Goal: Information Seeking & Learning: Compare options

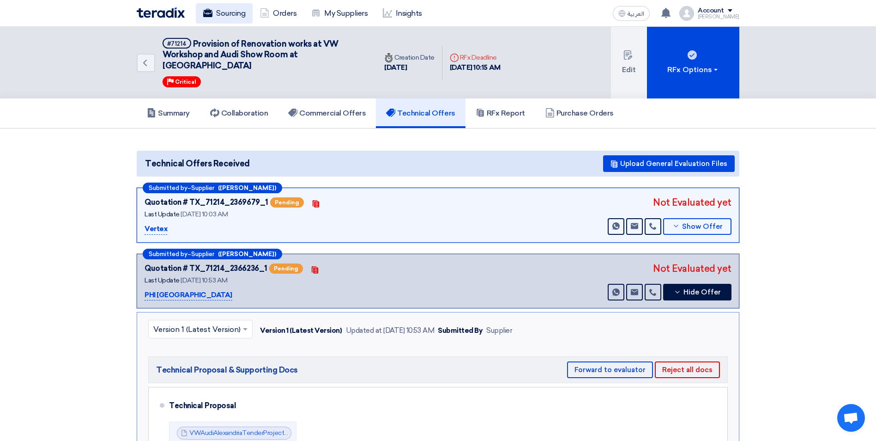
click at [227, 15] on link "Sourcing" at bounding box center [224, 13] width 57 height 20
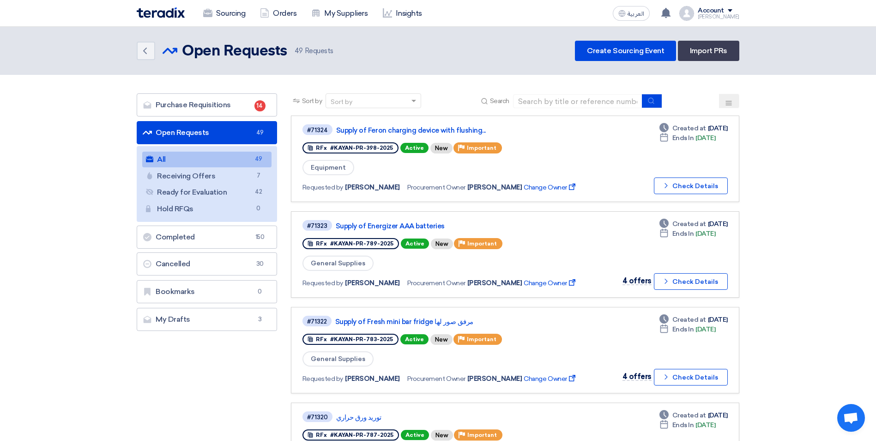
click at [580, 98] on button at bounding box center [729, 101] width 20 height 14
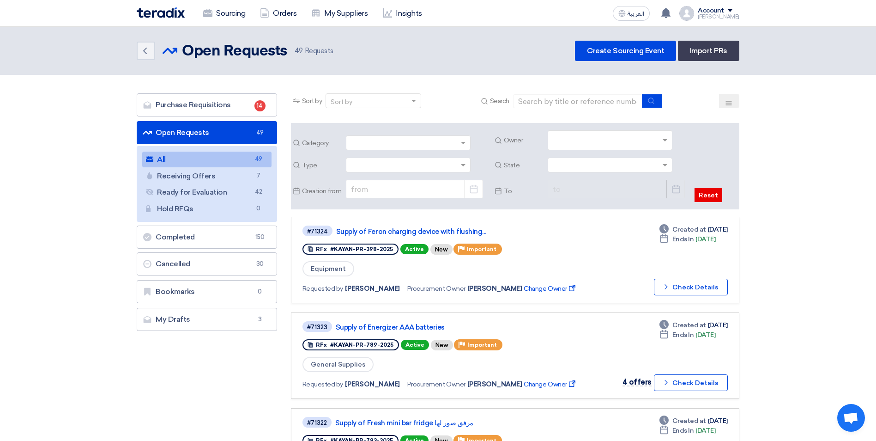
click at [580, 139] on input "text" at bounding box center [611, 140] width 117 height 15
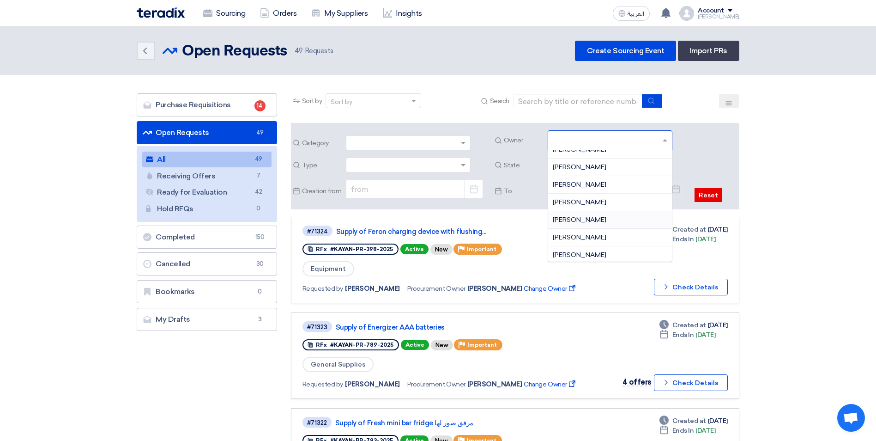
scroll to position [139, 0]
click at [580, 193] on span "[PERSON_NAME]" at bounding box center [580, 196] width 54 height 8
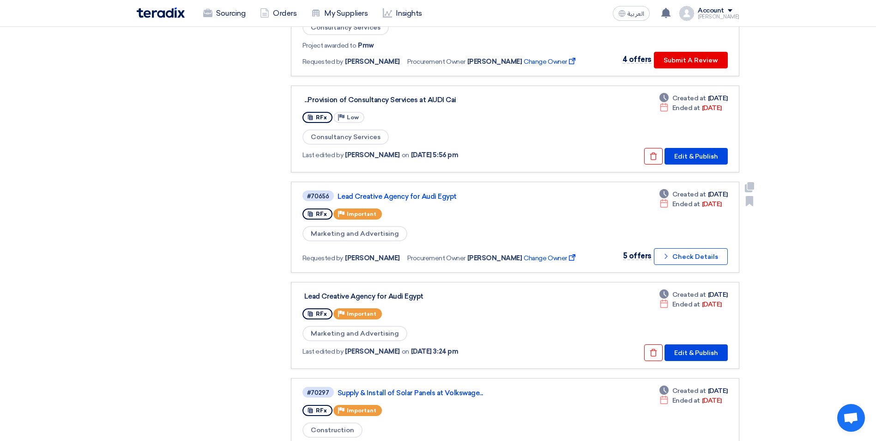
scroll to position [831, 0]
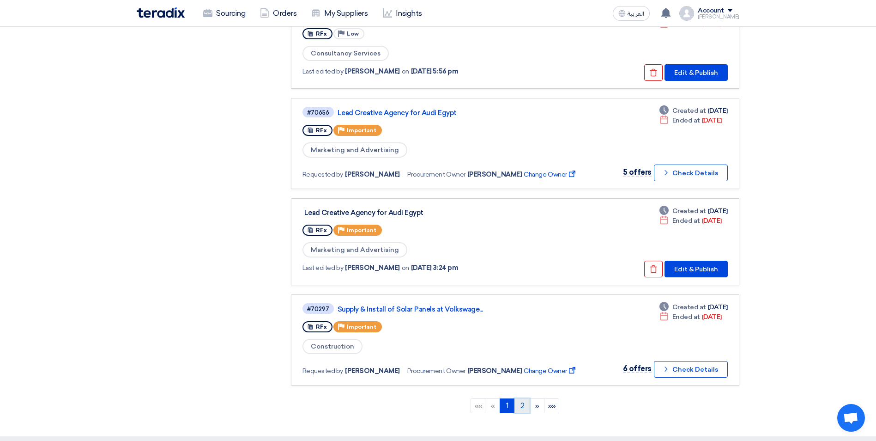
click at [525, 274] on link "2" at bounding box center [521, 405] width 15 height 15
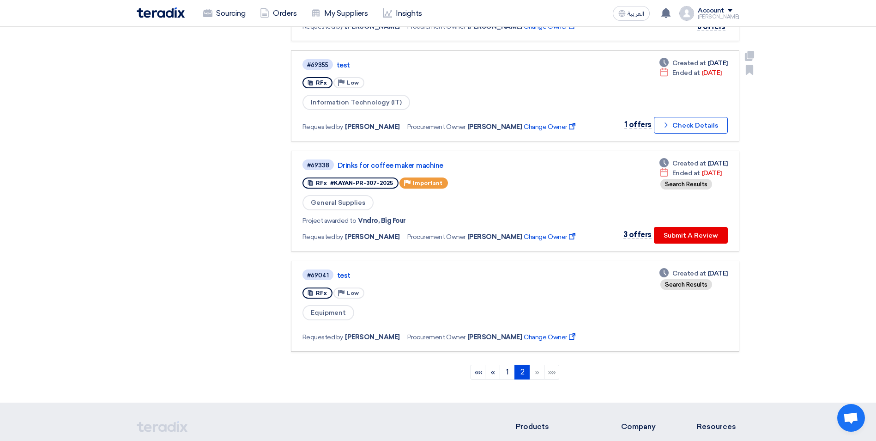
scroll to position [970, 0]
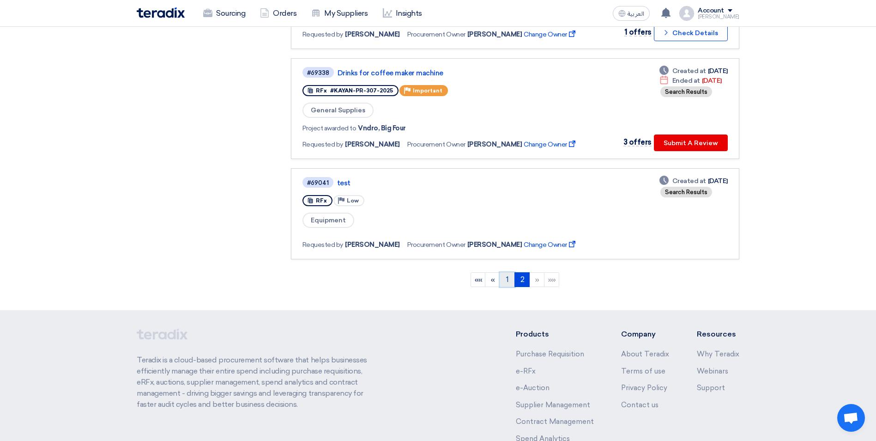
click at [508, 274] on link "1" at bounding box center [507, 279] width 15 height 15
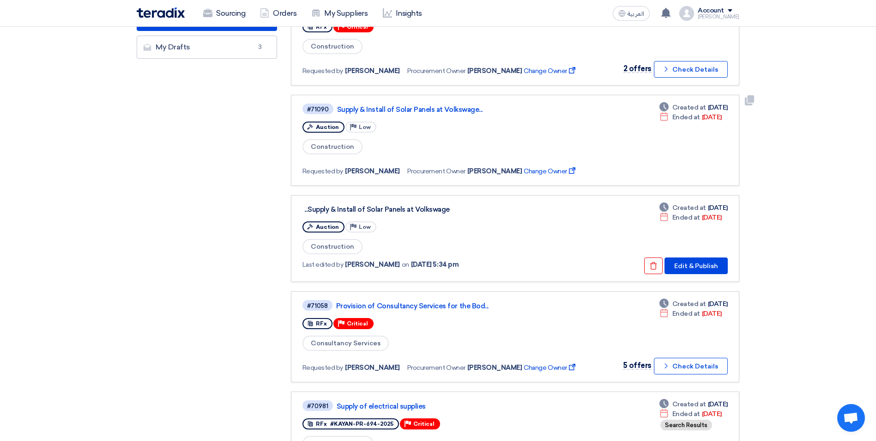
scroll to position [231, 0]
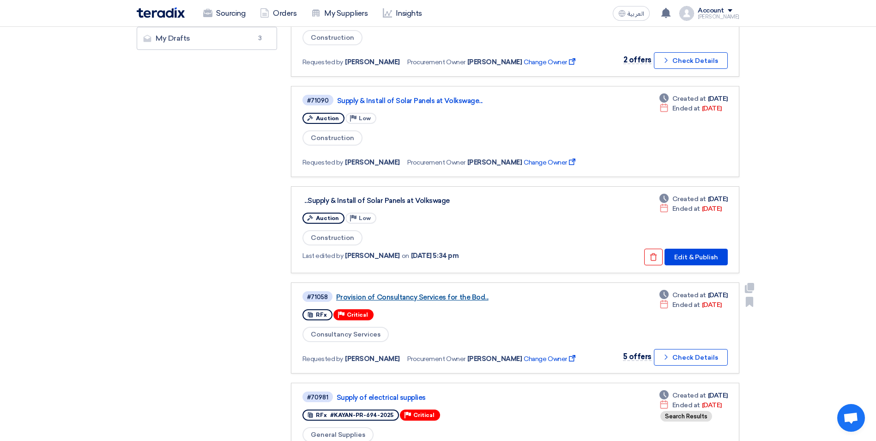
click at [454, 274] on link "Provision of Consultancy Services for the Bod..." at bounding box center [451, 297] width 231 height 8
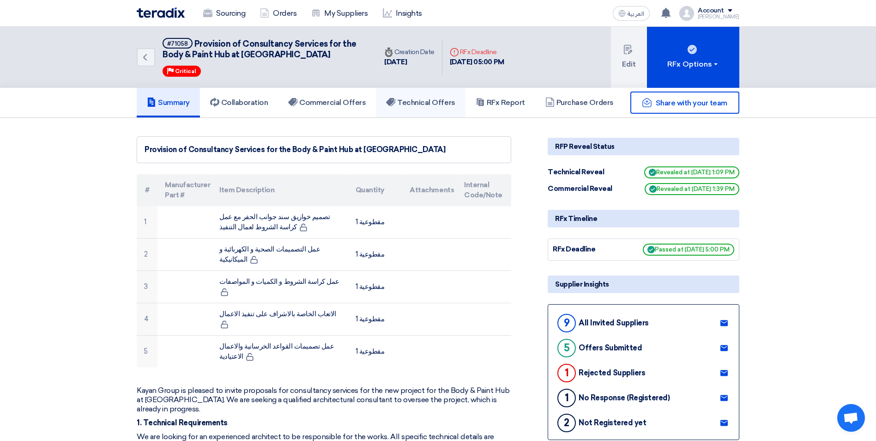
click at [418, 106] on h5 "Technical Offers" at bounding box center [420, 102] width 69 height 9
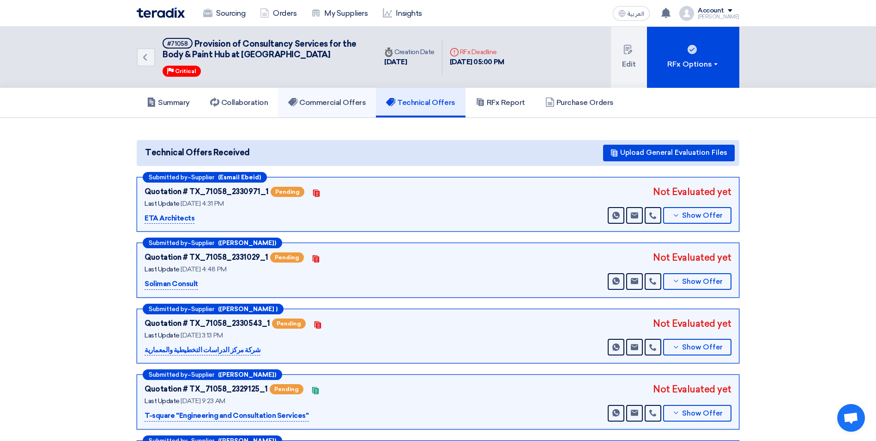
click at [332, 100] on h5 "Commercial Offers" at bounding box center [327, 102] width 78 height 9
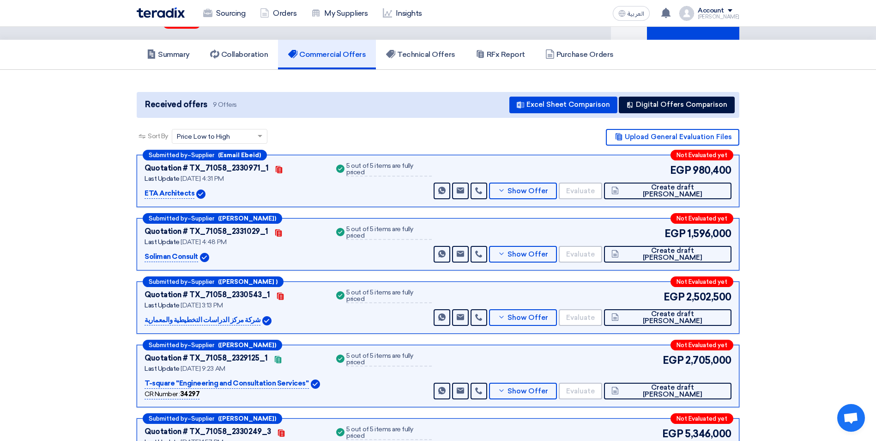
scroll to position [46, 0]
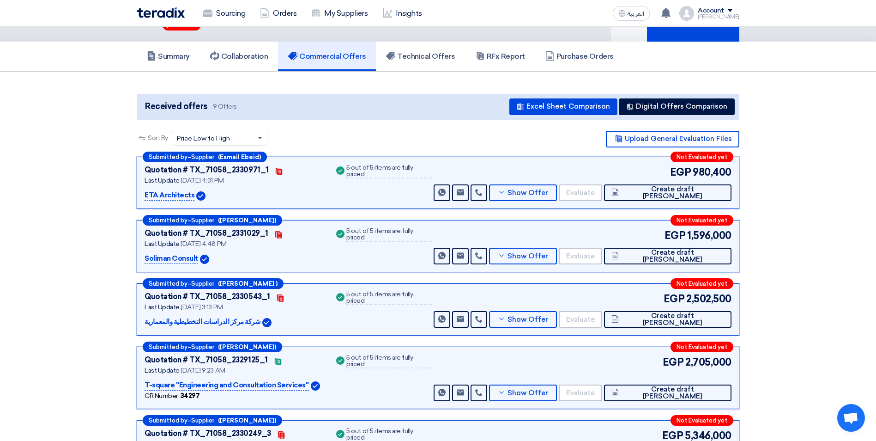
click at [261, 140] on span at bounding box center [261, 138] width 12 height 10
click at [336, 132] on div "Sort By Sort by × Price Low to High × Upload General Evaluation Files" at bounding box center [438, 144] width 603 height 26
click at [495, 56] on h5 "RFx Report" at bounding box center [500, 56] width 49 height 9
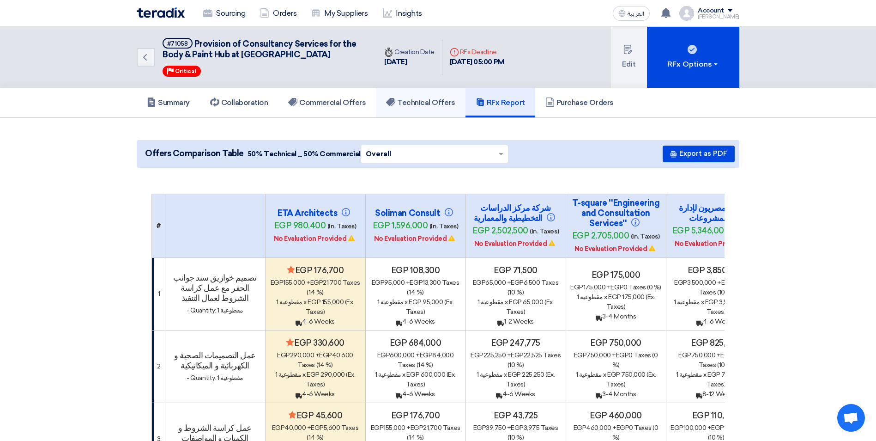
click at [426, 105] on h5 "Technical Offers" at bounding box center [420, 102] width 69 height 9
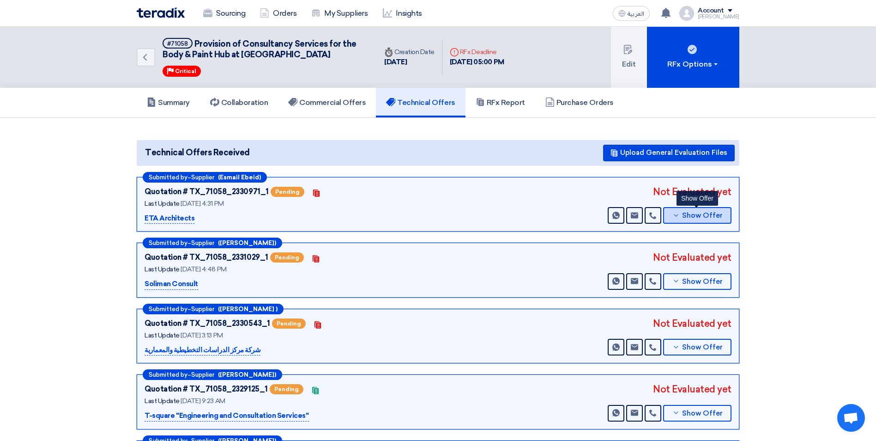
click at [580, 213] on span "Show Offer" at bounding box center [702, 215] width 41 height 7
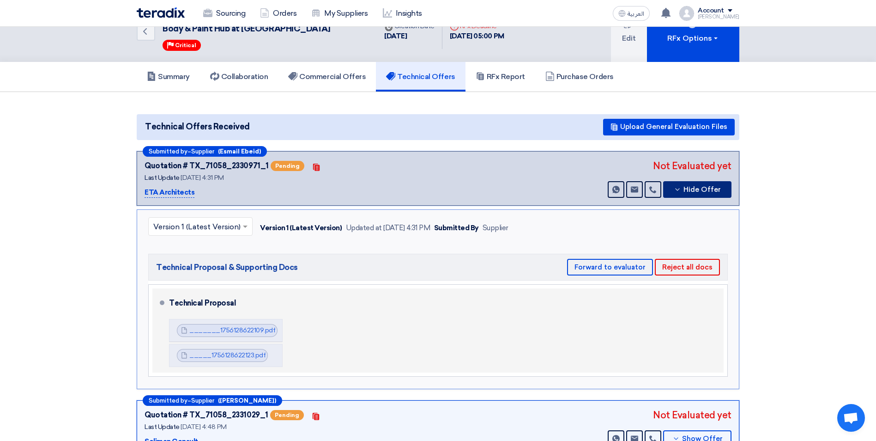
scroll to position [46, 0]
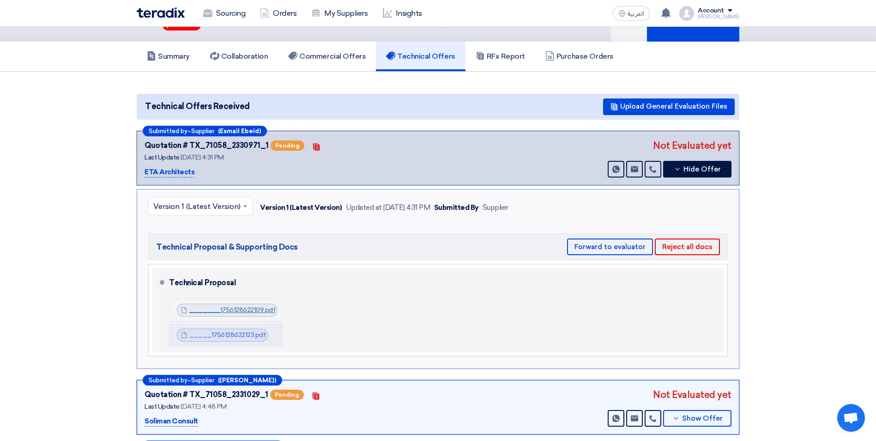
click at [241, 274] on link "_______1756128622109.pdf" at bounding box center [232, 310] width 86 height 8
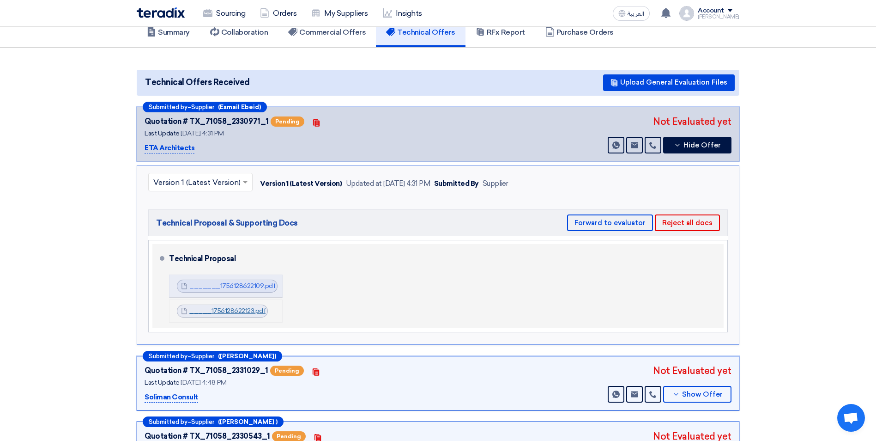
scroll to position [92, 0]
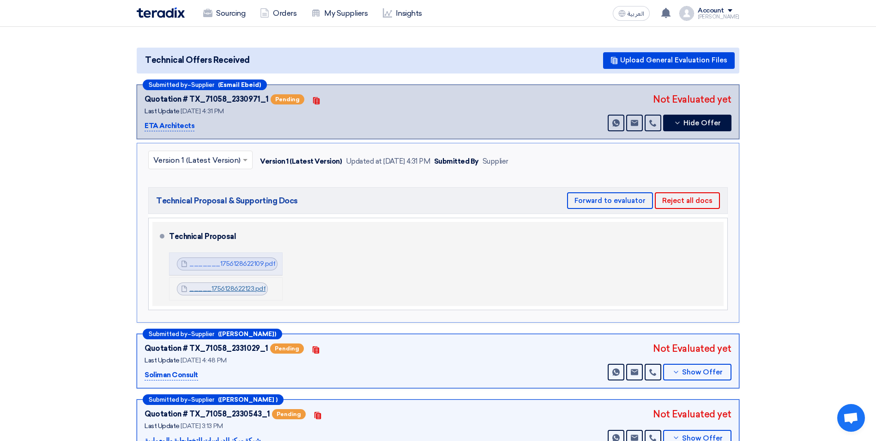
click at [239, 274] on link "_____1756128622123.pdf" at bounding box center [227, 288] width 76 height 8
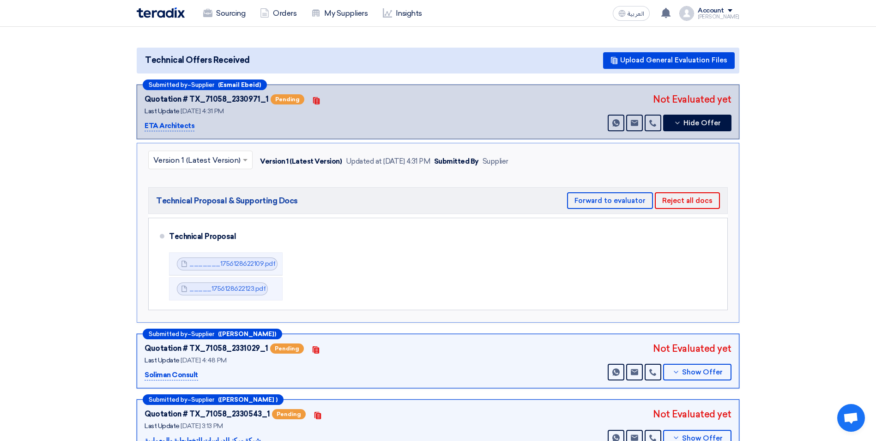
drag, startPoint x: 196, startPoint y: 127, endPoint x: 143, endPoint y: 127, distance: 52.6
click at [143, 127] on div "Submitted by – Supplier ([PERSON_NAME]) Quotation # TX_71058_2330971_1 Pending …" at bounding box center [438, 111] width 603 height 55
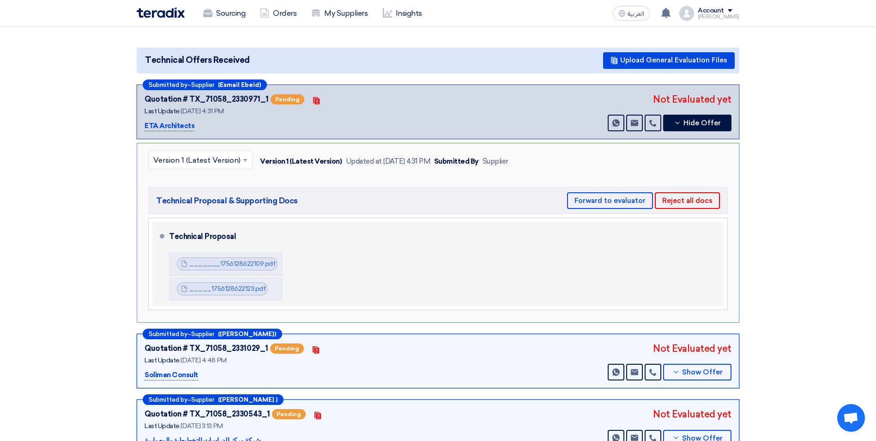
copy p "ETA Architects"
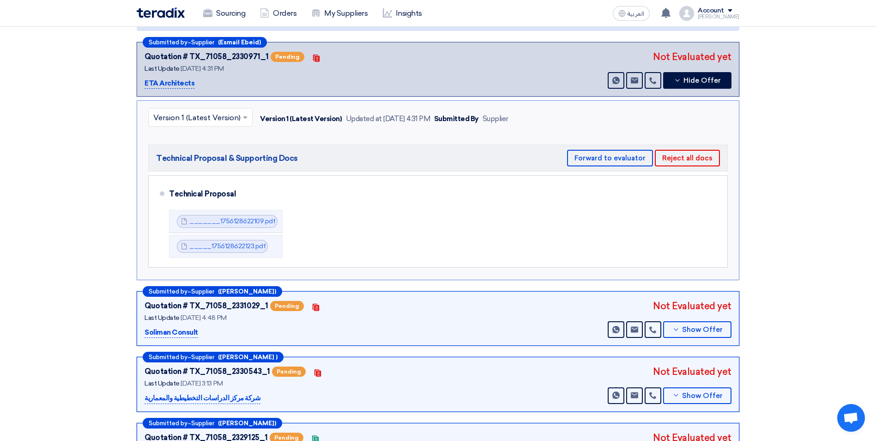
scroll to position [185, 0]
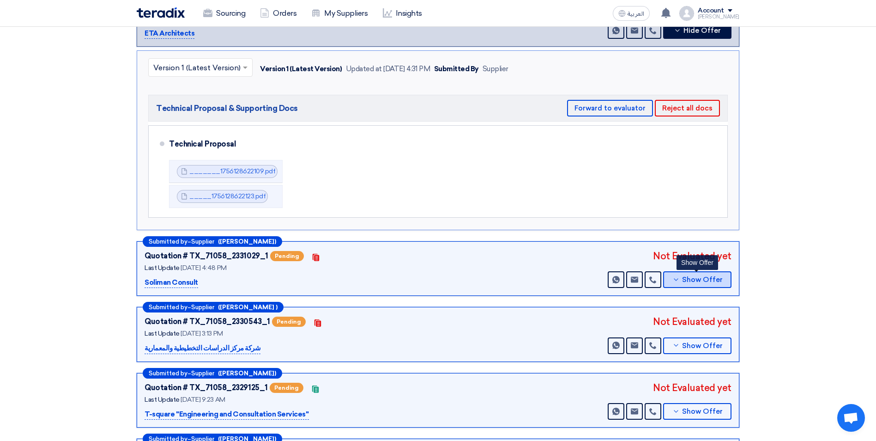
click at [580, 274] on span "Show Offer" at bounding box center [702, 279] width 41 height 7
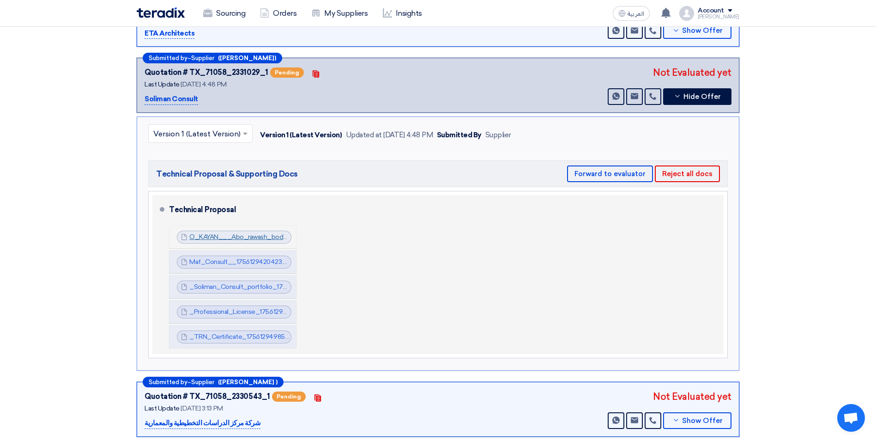
click at [226, 236] on link "O_KAYAN___Abo_rawash_body_and_paint_1756129418858.pdf" at bounding box center [284, 237] width 191 height 8
click at [234, 259] on link "Maf_Consult__1756129420423.pdf" at bounding box center [241, 262] width 104 height 8
click at [241, 274] on link "_Soliman_Consult_portfolio_1756129449124.pdf" at bounding box center [261, 287] width 144 height 8
click at [237, 274] on link "_Professional_License_1756129498013.pdf" at bounding box center [252, 312] width 126 height 8
click at [233, 274] on link "_TRN_Certificate_1756129498528.pdf" at bounding box center [246, 336] width 115 height 8
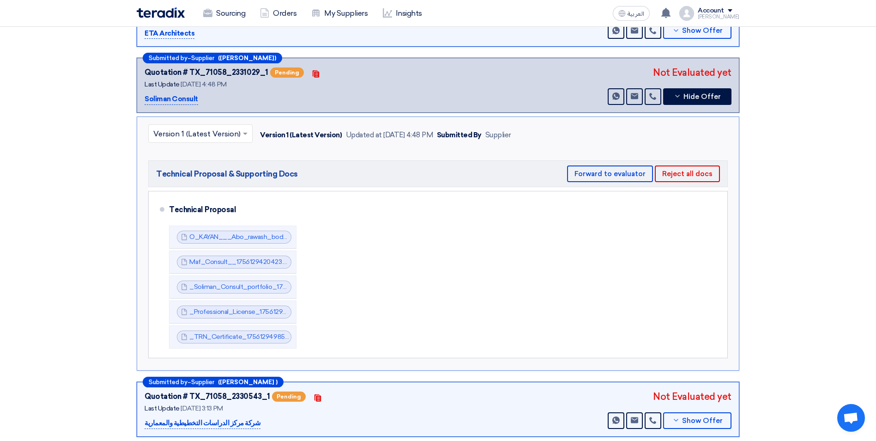
drag, startPoint x: 199, startPoint y: 98, endPoint x: 143, endPoint y: 101, distance: 55.9
click at [143, 101] on div "Submitted by – Supplier ([PERSON_NAME]) Quotation # TX_71058_2331029_1 Pending …" at bounding box center [438, 85] width 603 height 55
copy p "Soliman Consult"
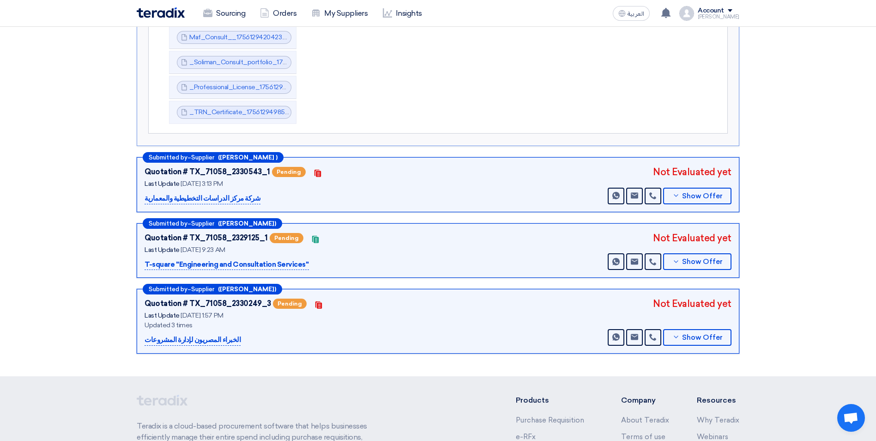
scroll to position [416, 0]
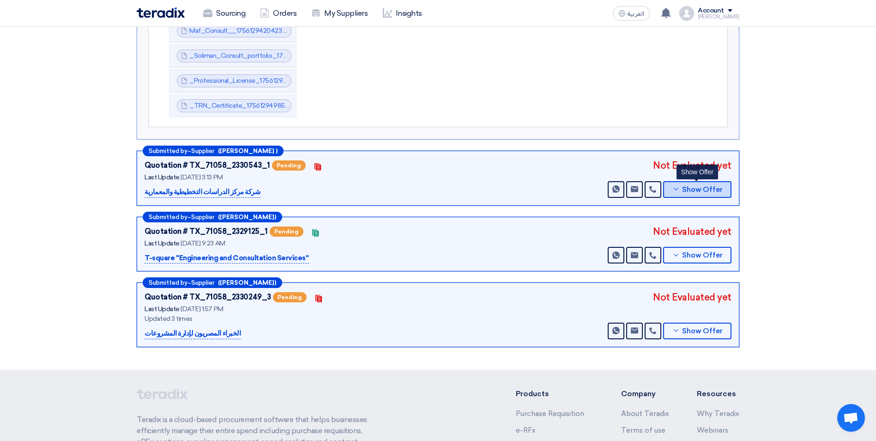
click at [580, 189] on span "Show Offer" at bounding box center [702, 189] width 41 height 7
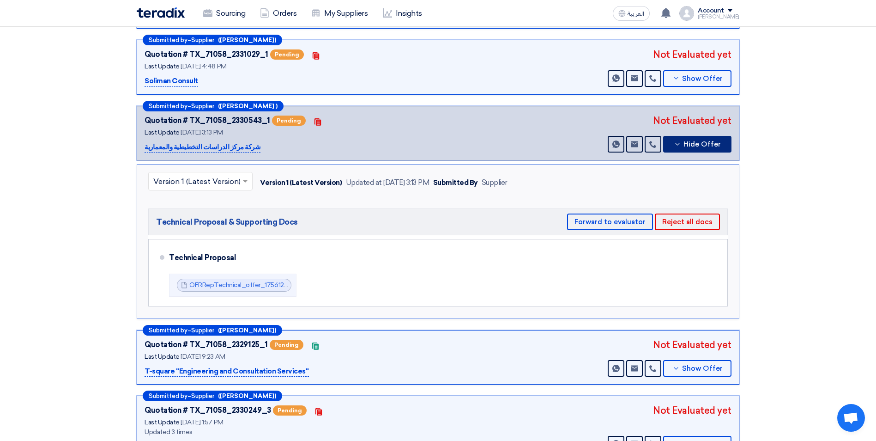
scroll to position [185, 0]
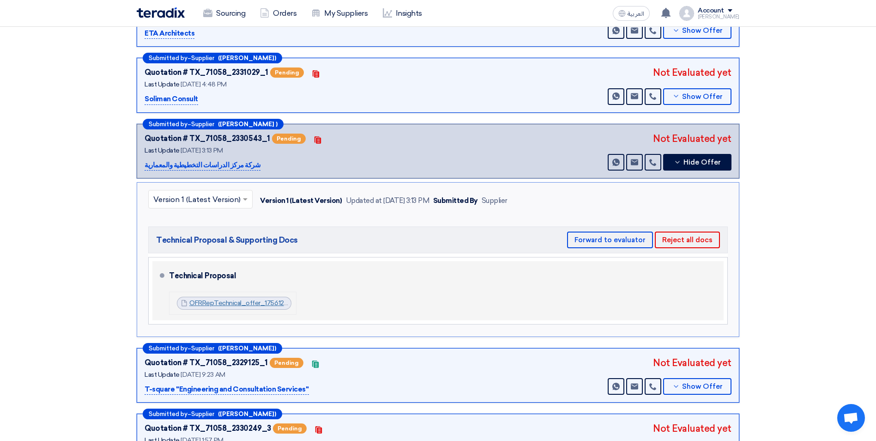
click at [232, 274] on link "OFRRepTechnical_offer_1756122672824.pdf" at bounding box center [255, 303] width 133 height 8
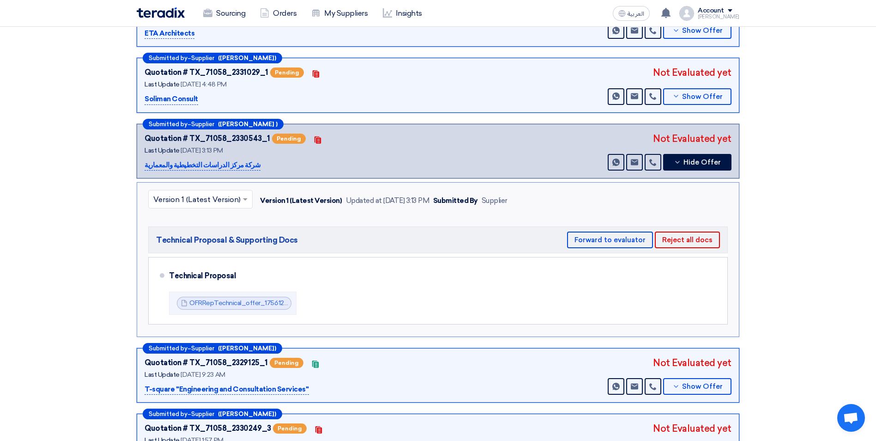
drag, startPoint x: 246, startPoint y: 164, endPoint x: 146, endPoint y: 166, distance: 99.8
click at [146, 166] on div "شركة مركز الدراسات التخطيطية والمعمارية" at bounding box center [260, 165] width 231 height 11
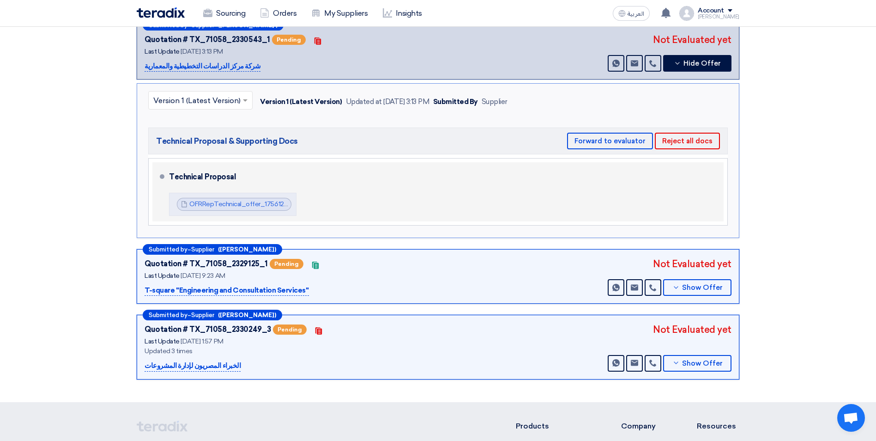
scroll to position [323, 0]
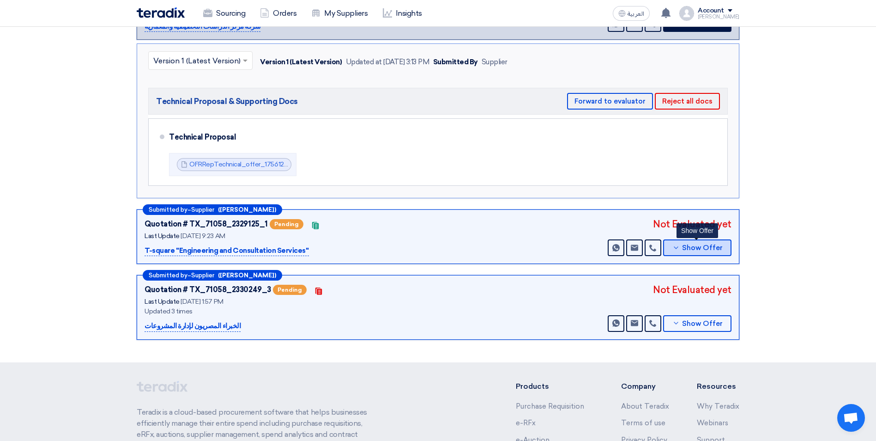
click at [580, 246] on span "Show Offer" at bounding box center [702, 247] width 41 height 7
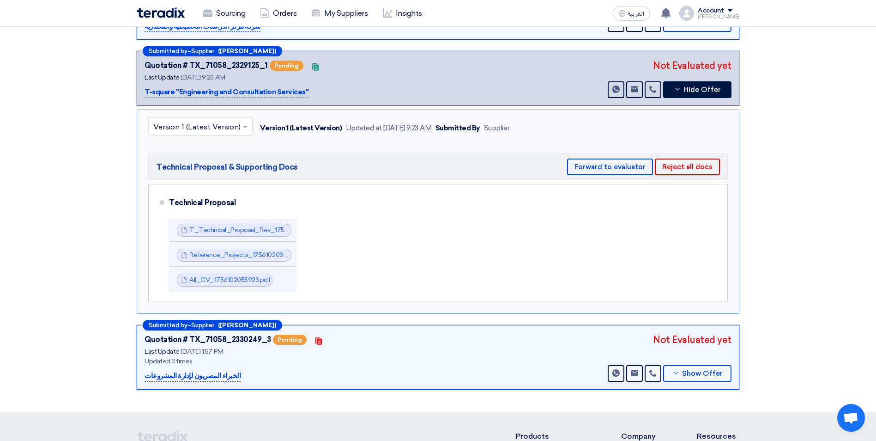
drag, startPoint x: 300, startPoint y: 93, endPoint x: 174, endPoint y: 95, distance: 125.6
click at [174, 95] on p "T-square ''Engineering and Consultation Services''" at bounding box center [227, 92] width 164 height 11
click at [314, 93] on div "T-square ''Engineering and Consultation Services''" at bounding box center [260, 92] width 231 height 11
drag, startPoint x: 308, startPoint y: 93, endPoint x: 145, endPoint y: 92, distance: 163.0
click at [145, 92] on div "T-square ''Engineering and Consultation Services''" at bounding box center [260, 92] width 231 height 11
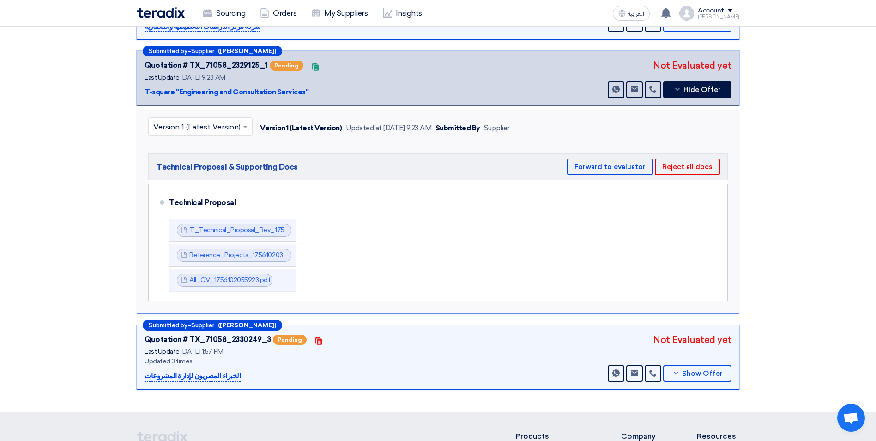
copy p "T-square ''Engineering and Consultation Services''"
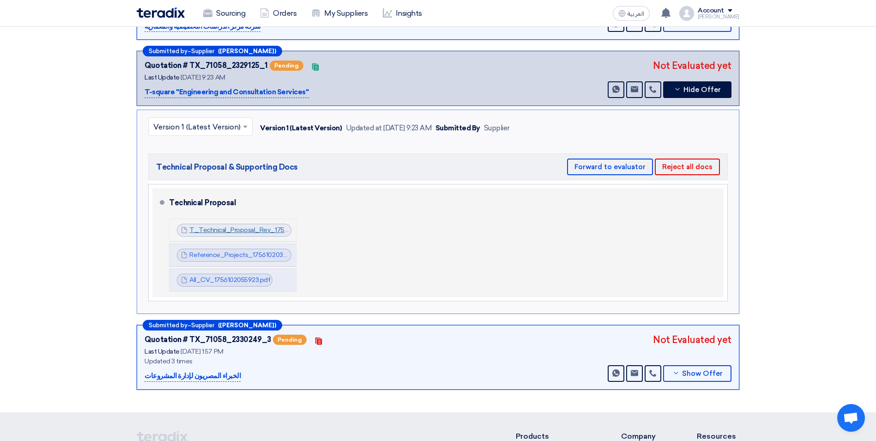
click at [250, 229] on link "T_Technical_Proposal_Rev_1756102008819.pdf" at bounding box center [260, 230] width 142 height 8
click at [250, 254] on link "Reference_Projects_1756102039423.pdf" at bounding box center [249, 255] width 120 height 8
click at [235, 274] on link "All_CV_1756102055923.pdf" at bounding box center [229, 280] width 81 height 8
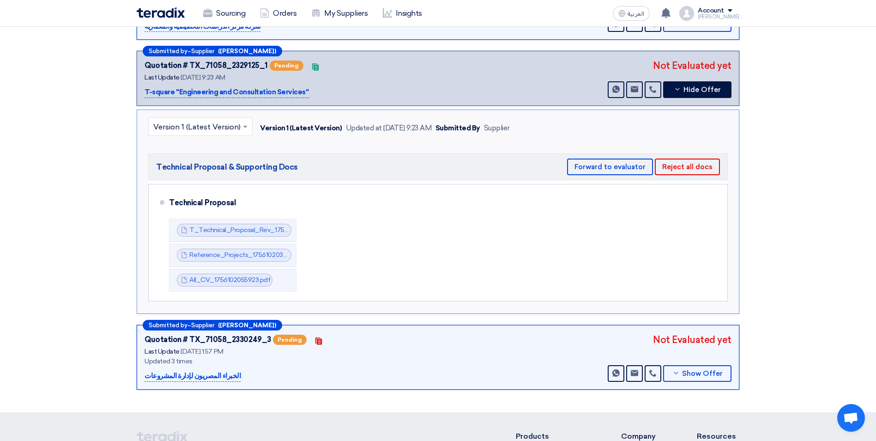
click at [94, 147] on section "Technical Offers Received Upload General Evaluation Files Submitted by – Suppli…" at bounding box center [438, 103] width 876 height 617
click at [580, 274] on span "Show Offer" at bounding box center [702, 373] width 41 height 7
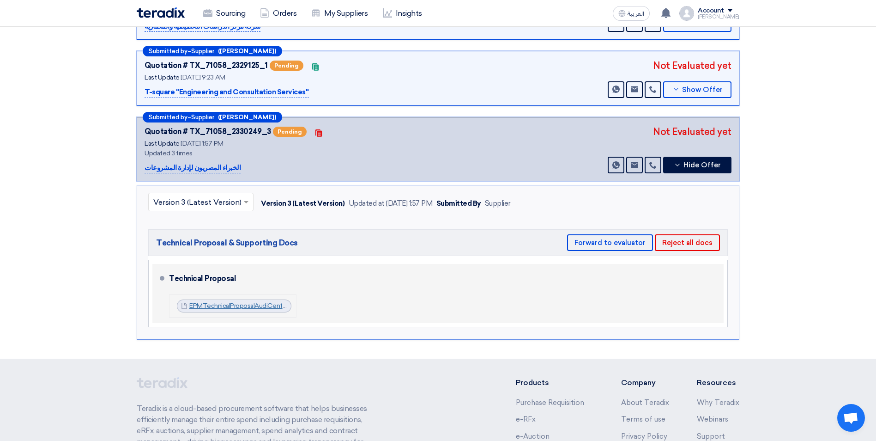
click at [249, 274] on link "EPMTechnicalProposalAudiCenterAburawashCairo_1756119068684.pdf" at bounding box center [291, 306] width 205 height 8
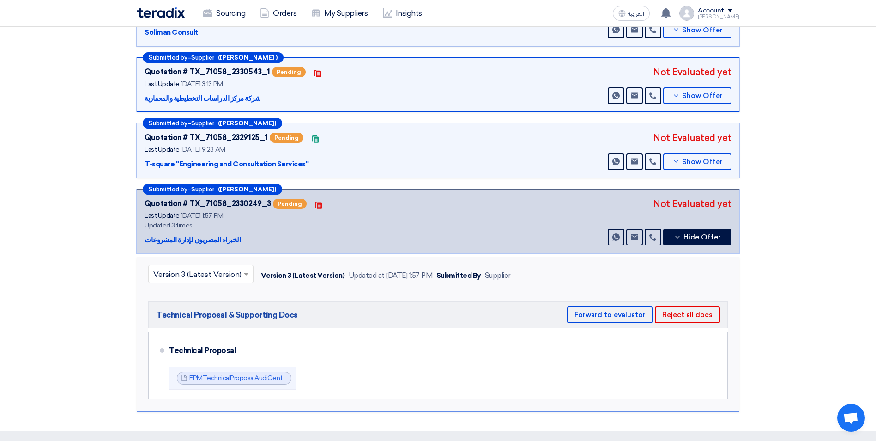
scroll to position [231, 0]
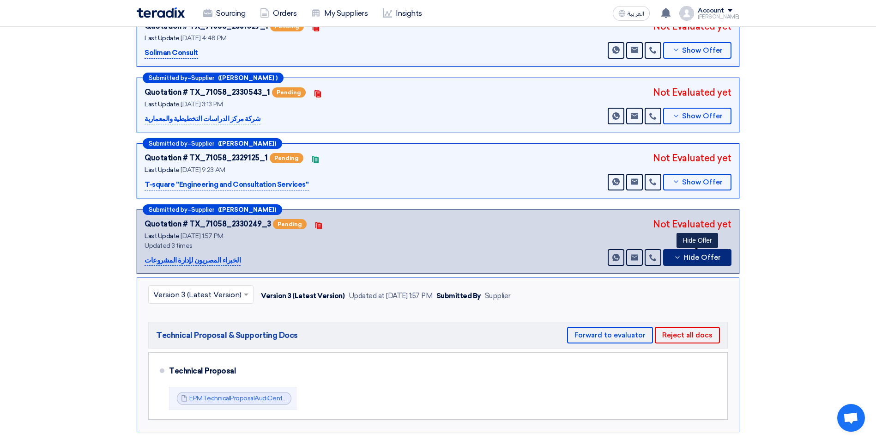
click at [580, 258] on button "Hide Offer" at bounding box center [697, 257] width 68 height 17
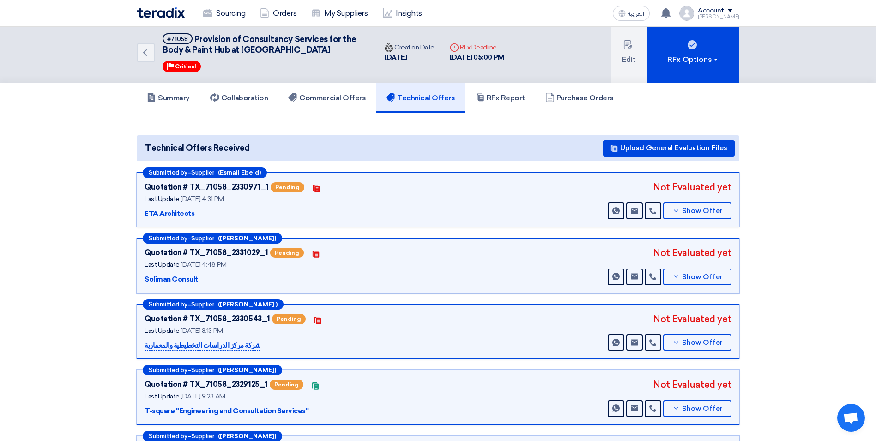
scroll to position [0, 0]
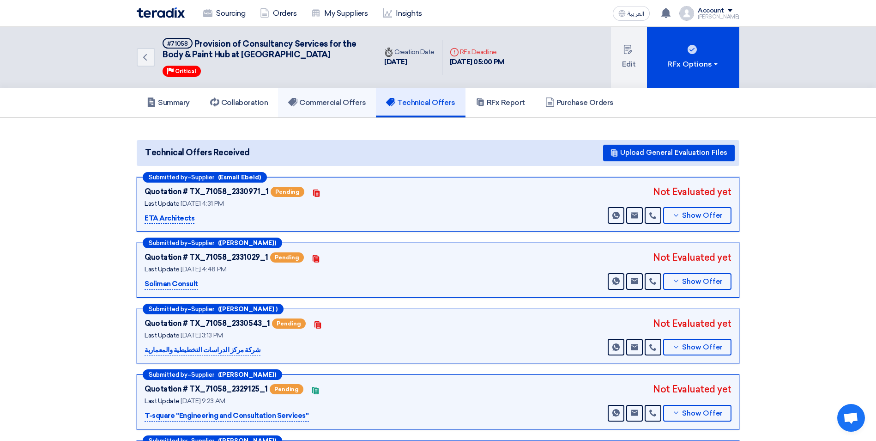
click at [340, 101] on h5 "Commercial Offers" at bounding box center [327, 102] width 78 height 9
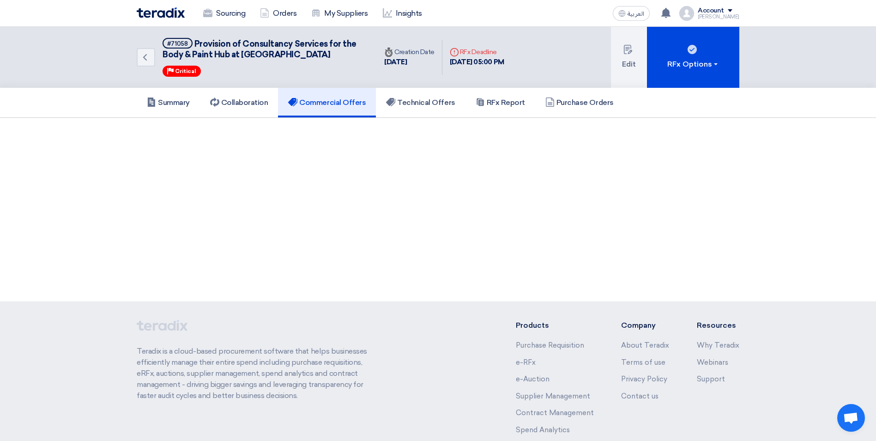
click at [337, 100] on h5 "Commercial Offers" at bounding box center [327, 102] width 78 height 9
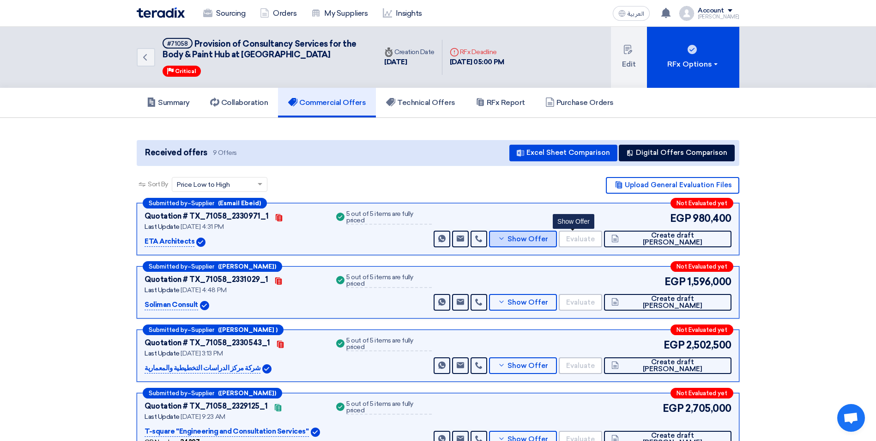
click at [548, 240] on span "Show Offer" at bounding box center [527, 238] width 41 height 7
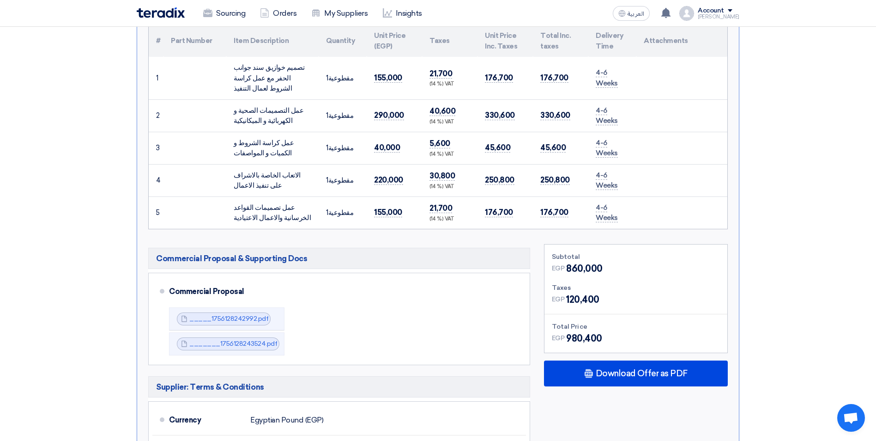
scroll to position [277, 0]
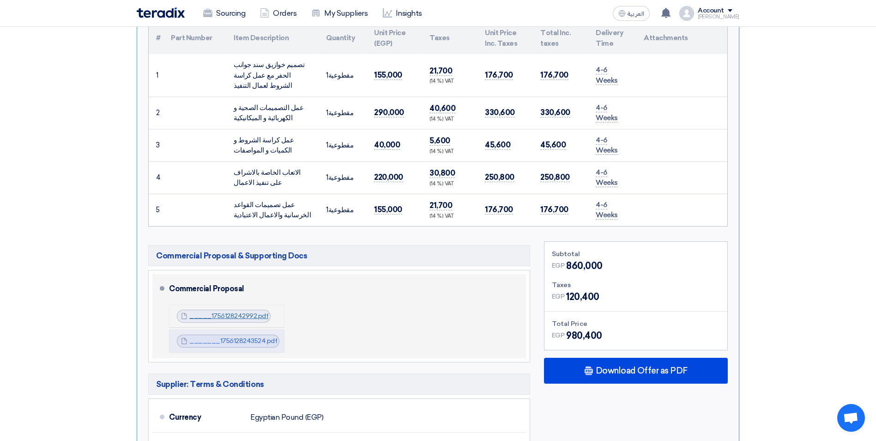
click at [243, 274] on link "_____1756128242992.pdf" at bounding box center [228, 316] width 79 height 8
click at [248, 274] on link "_______1756128243524.pdf" at bounding box center [233, 341] width 88 height 8
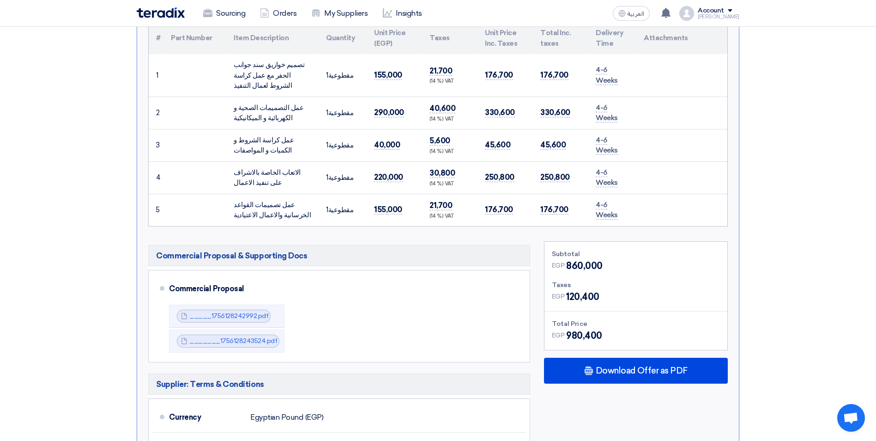
click at [580, 274] on section "Received offers 9 Offers Excel Sheet Comparison Digital Offers Comparison Sort …" at bounding box center [438, 429] width 876 height 1177
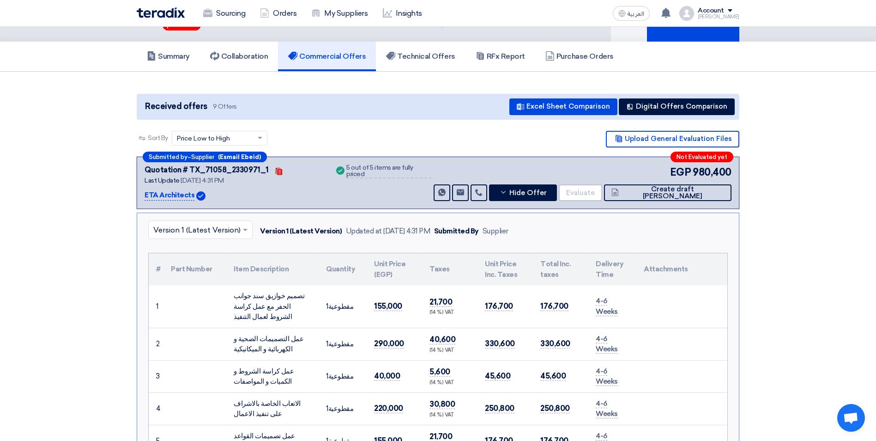
drag, startPoint x: 192, startPoint y: 194, endPoint x: 145, endPoint y: 191, distance: 47.6
click at [145, 191] on p "ETA Architects" at bounding box center [170, 195] width 50 height 11
copy p "ETA Architects"
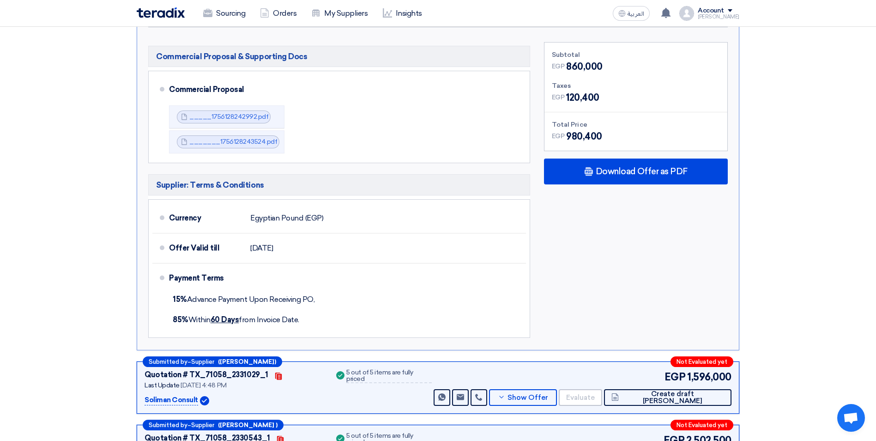
scroll to position [600, 0]
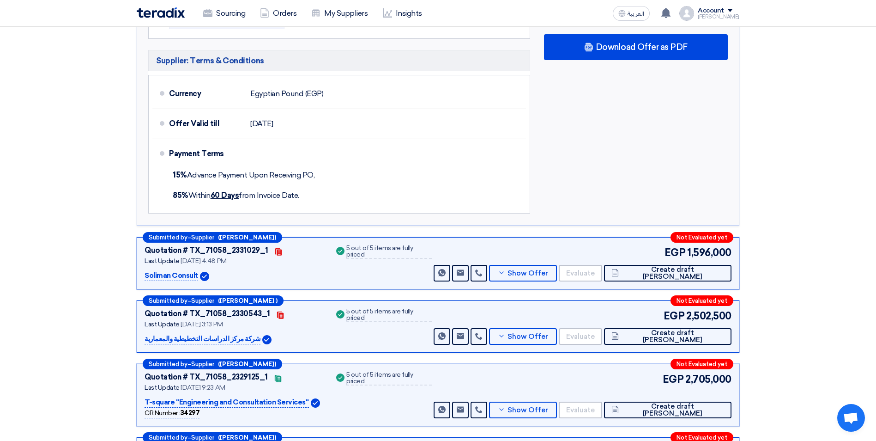
drag, startPoint x: 197, startPoint y: 276, endPoint x: 139, endPoint y: 272, distance: 57.4
click at [139, 272] on div "Submitted by – Supplier ([PERSON_NAME]) Not Evaluated yet Quotation # TX_71058_…" at bounding box center [438, 263] width 603 height 52
copy p "Soliman Consult"
click at [548, 271] on span "Show Offer" at bounding box center [527, 273] width 41 height 7
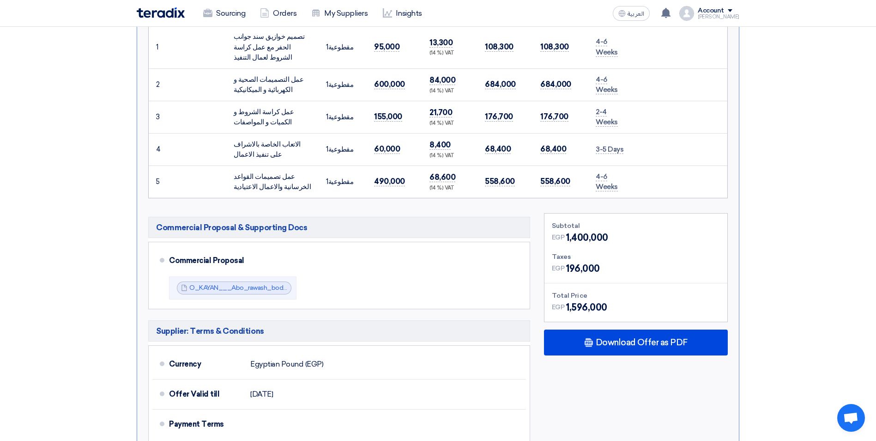
scroll to position [369, 0]
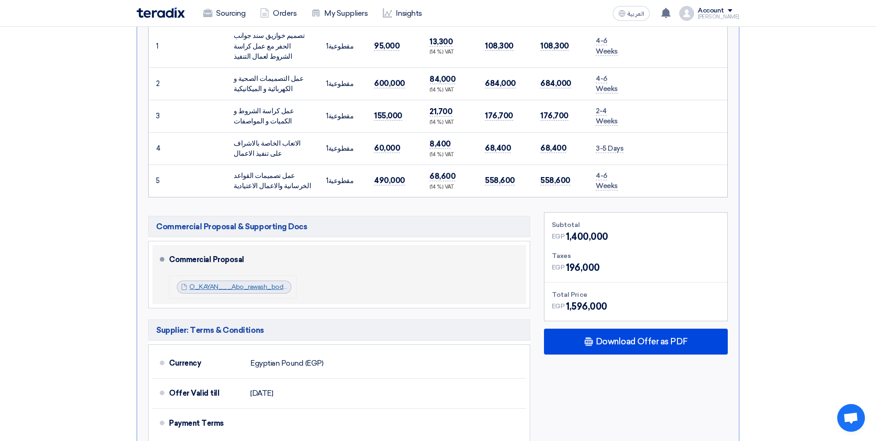
click at [253, 274] on link "O_KAYAN___Abo_rawash_body_and_paint_financial_1756129407507.pdf" at bounding box center [298, 287] width 219 height 8
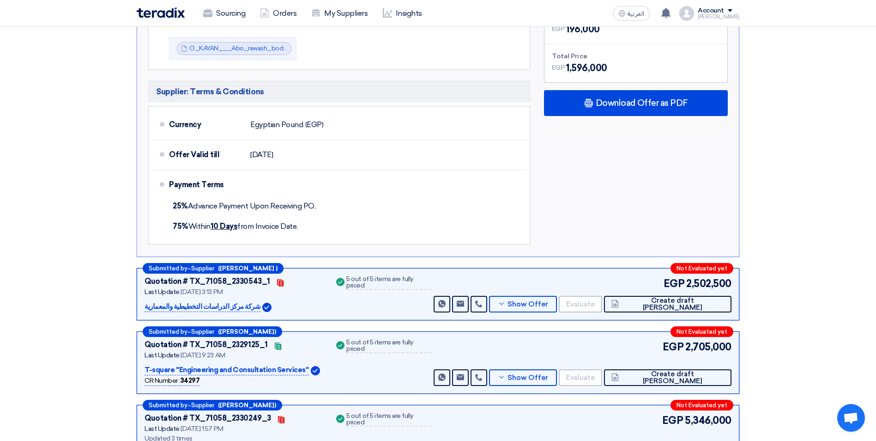
scroll to position [693, 0]
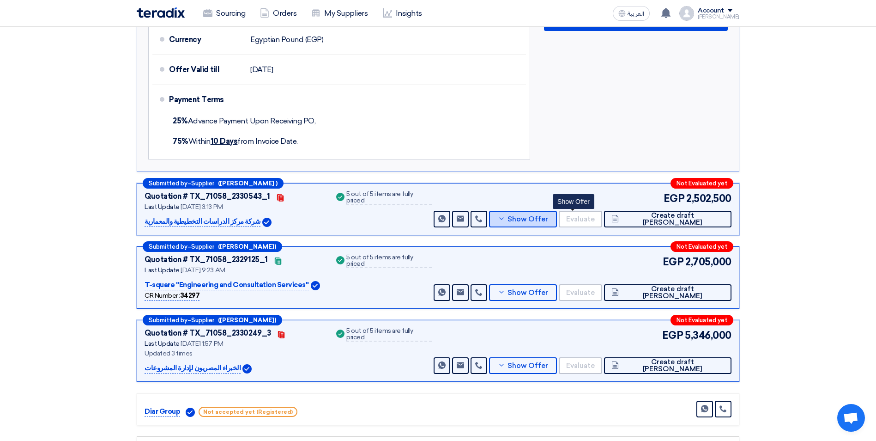
click at [548, 217] on span "Show Offer" at bounding box center [527, 219] width 41 height 7
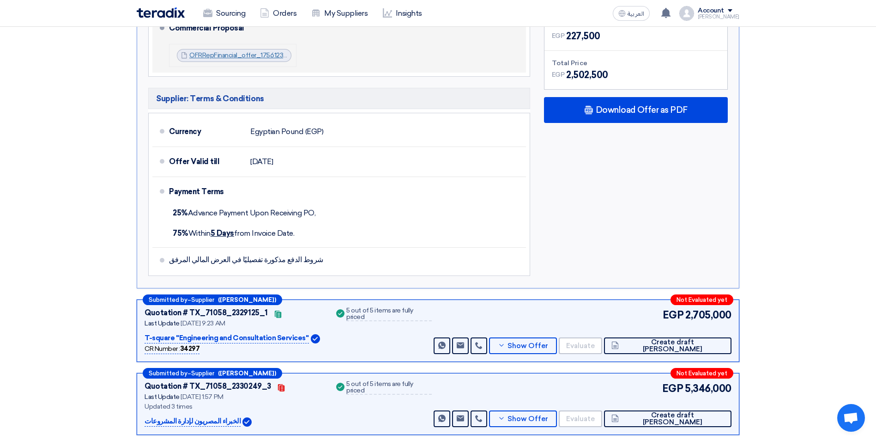
click at [233, 52] on link "OFRRepFinancial_offer_1756123511514.pdf" at bounding box center [250, 55] width 123 height 8
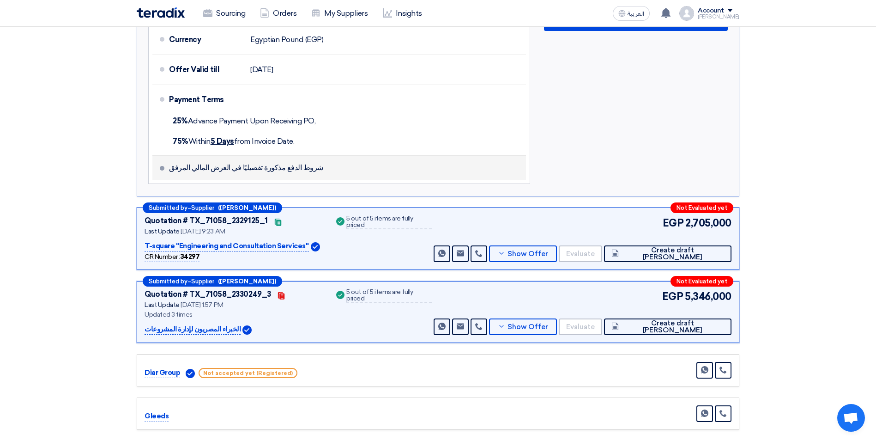
scroll to position [785, 0]
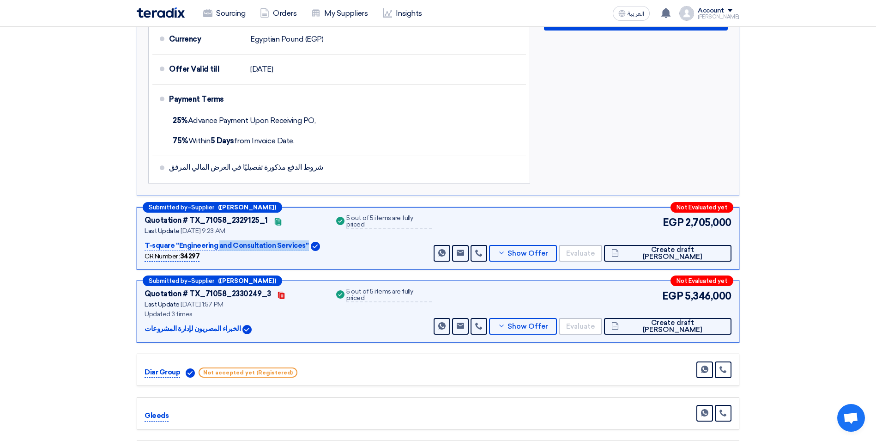
drag, startPoint x: 140, startPoint y: 244, endPoint x: 308, endPoint y: 248, distance: 168.1
click at [308, 248] on div "Submitted by – Supplier ([PERSON_NAME]) Not Evaluated yet Quotation # TX_71058_…" at bounding box center [438, 238] width 603 height 62
copy div "T-square ''Engineering and Consultation Services''"
click at [548, 254] on span "Show Offer" at bounding box center [527, 253] width 41 height 7
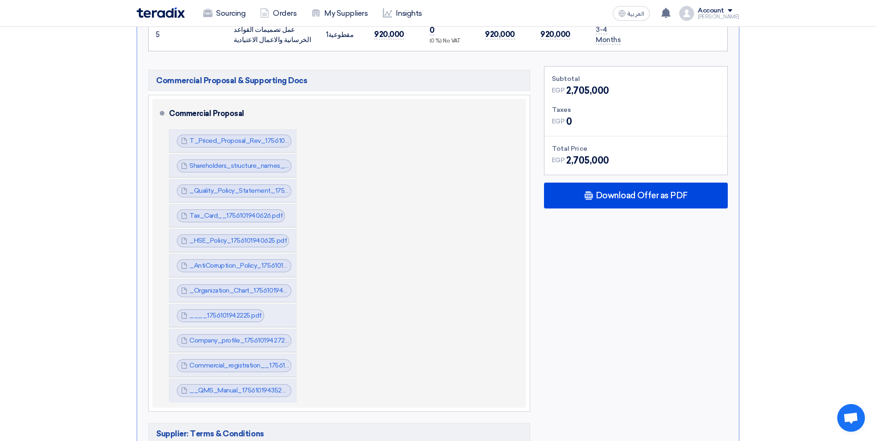
scroll to position [646, 0]
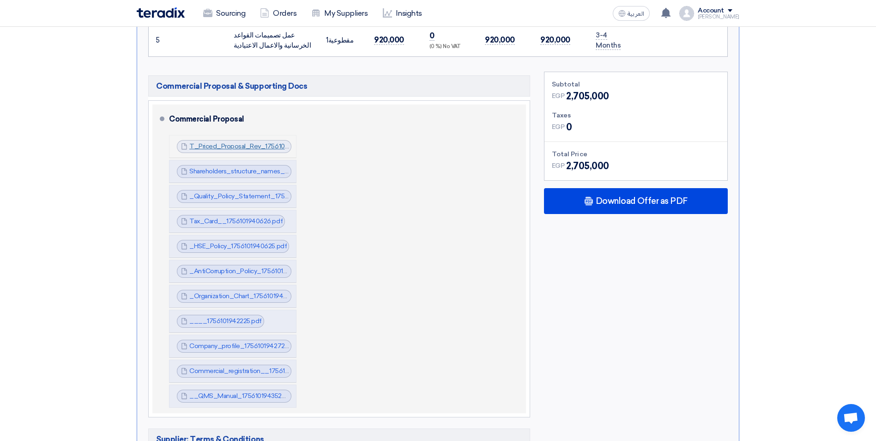
click at [239, 145] on link "T_Priced_Proposal_Rev_1756101468009.pdf" at bounding box center [255, 146] width 133 height 8
click at [227, 173] on link "Shareholders_structure_names_with_percentage__1756101939032.pdf" at bounding box center [294, 171] width 210 height 8
click at [241, 195] on link "_Quality_Policy_Statement_1756101940295.pdf" at bounding box center [259, 196] width 141 height 8
click at [238, 217] on link "Tax_Card__1756101940626.pdf" at bounding box center [235, 221] width 93 height 8
click at [235, 244] on link "_HSE_Policy_1756101940625.pdf" at bounding box center [237, 246] width 97 height 8
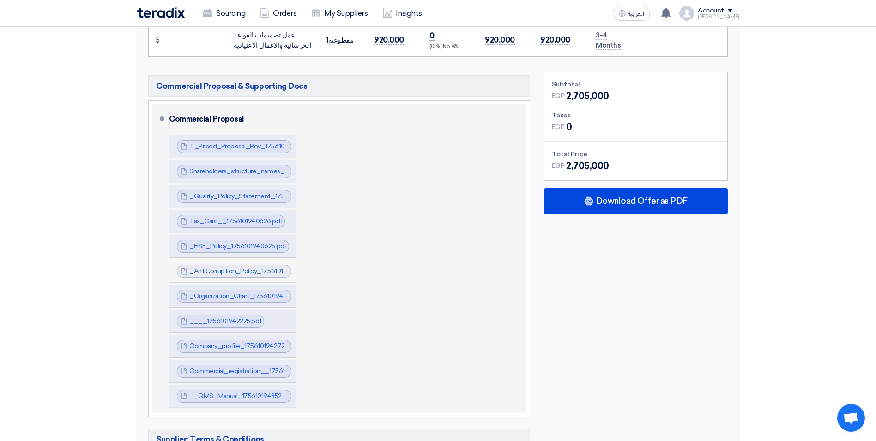
click at [231, 272] on link "_AntiCorruption_Policy_1756101941327.pdf" at bounding box center [252, 271] width 126 height 8
click at [241, 274] on link "_Organization_Chart_1756101941730.pdf" at bounding box center [248, 296] width 119 height 8
click at [237, 274] on link "____1756101942225.pdf" at bounding box center [225, 321] width 72 height 8
click at [234, 274] on link "Company_profile_1756101942727.pdf" at bounding box center [244, 346] width 111 height 8
click at [240, 274] on link "Commercial_registration__1756101944027.pdf" at bounding box center [257, 371] width 137 height 8
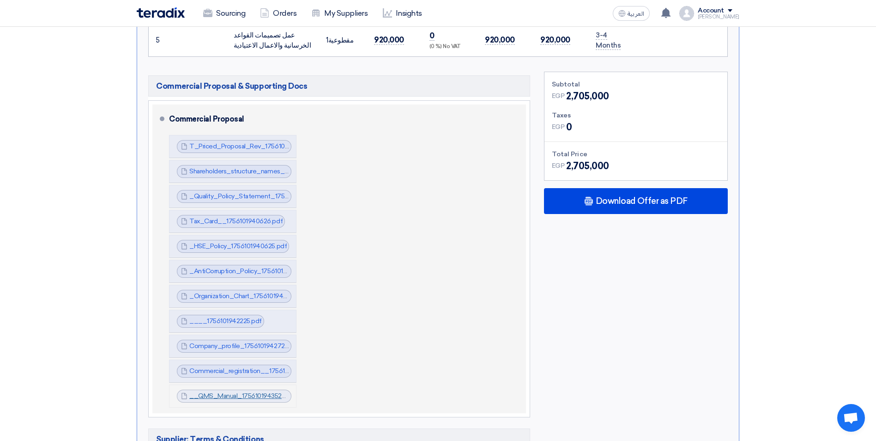
click at [238, 274] on link "__QMS_Manual_1756101943527.pdf" at bounding box center [243, 396] width 108 height 8
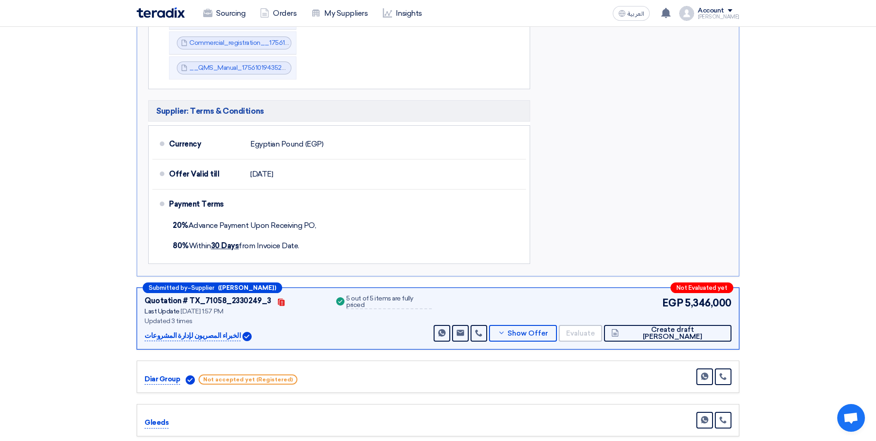
scroll to position [1016, 0]
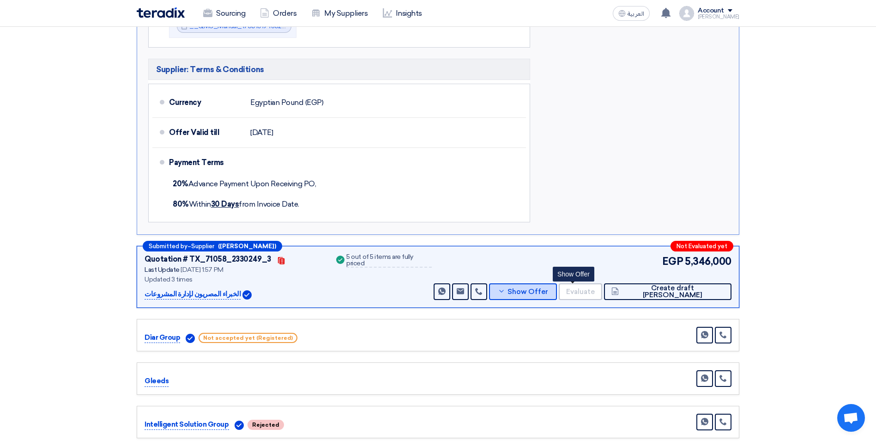
click at [548, 274] on span "Show Offer" at bounding box center [527, 291] width 41 height 7
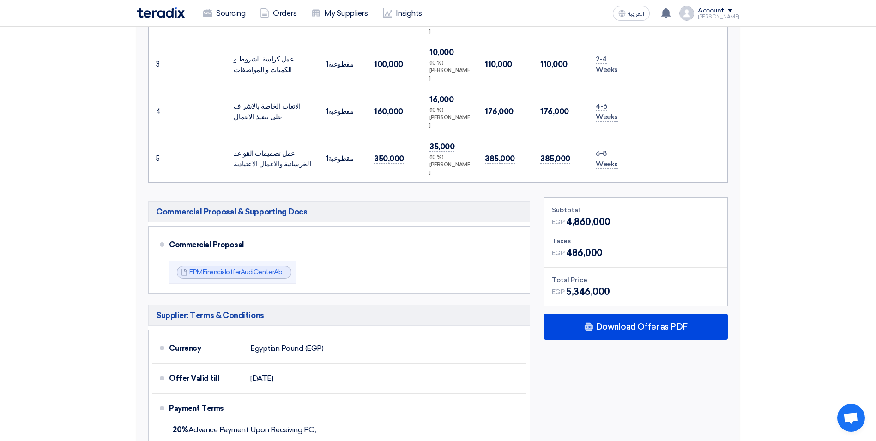
scroll to position [646, 0]
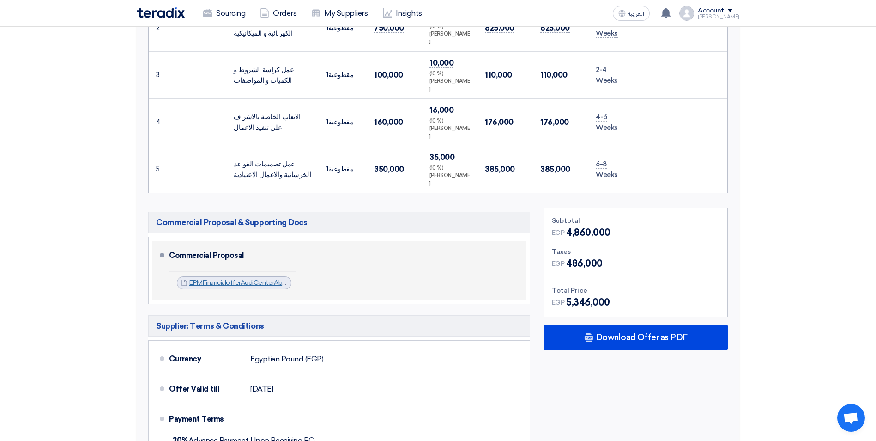
click at [252, 274] on link "EPMFinancialofferAudiCenterAburawashCairo_1756119055439.pdf" at bounding box center [284, 282] width 190 height 8
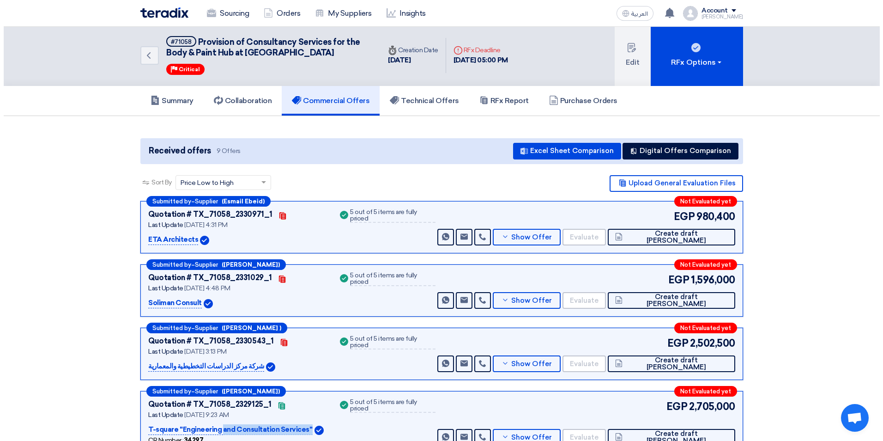
scroll to position [0, 0]
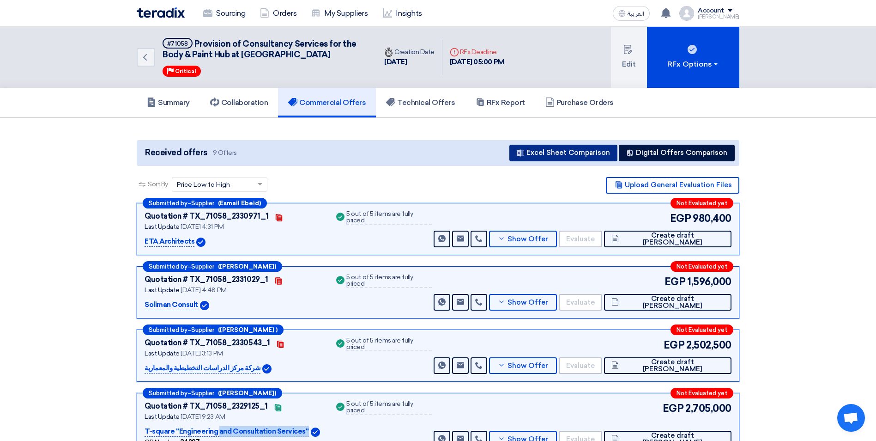
click at [580, 154] on button "Excel Sheet Comparison" at bounding box center [563, 153] width 108 height 17
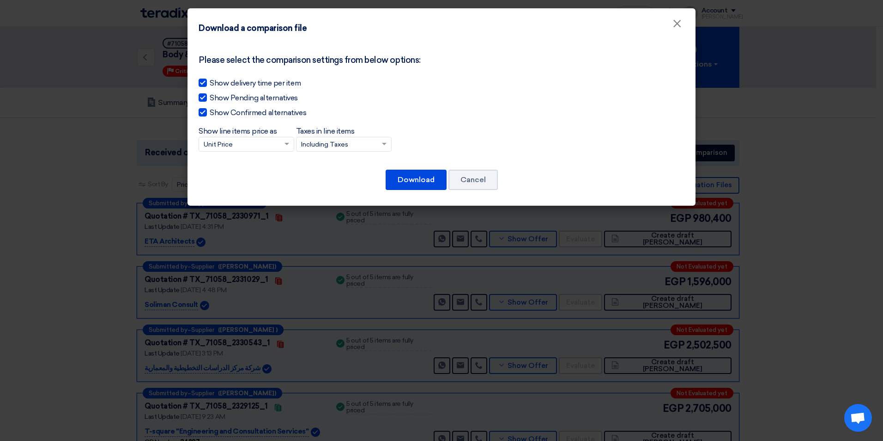
click at [203, 98] on div at bounding box center [203, 97] width 8 height 8
click at [210, 98] on input "Show Pending alternatives" at bounding box center [213, 95] width 6 height 6
checkbox input "false"
click at [205, 80] on div at bounding box center [203, 82] width 8 height 8
click at [210, 80] on input "Show delivery time per item" at bounding box center [213, 81] width 6 height 6
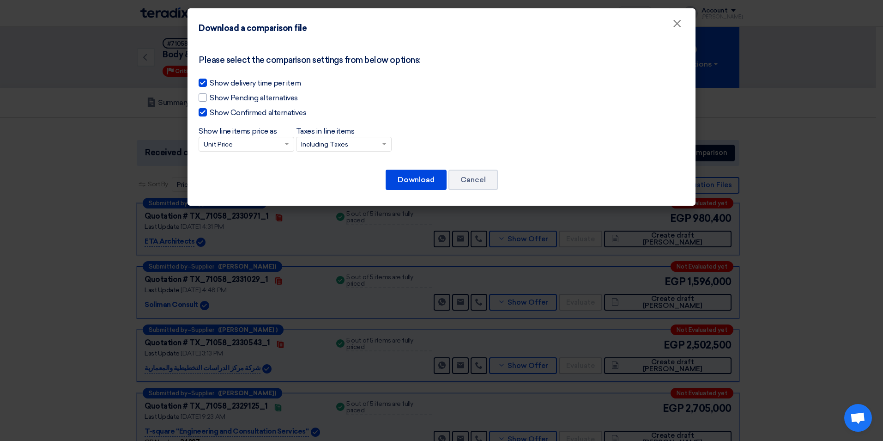
checkbox input "false"
click at [356, 149] on input "Taxes in line items × Including Taxes" at bounding box center [339, 144] width 76 height 15
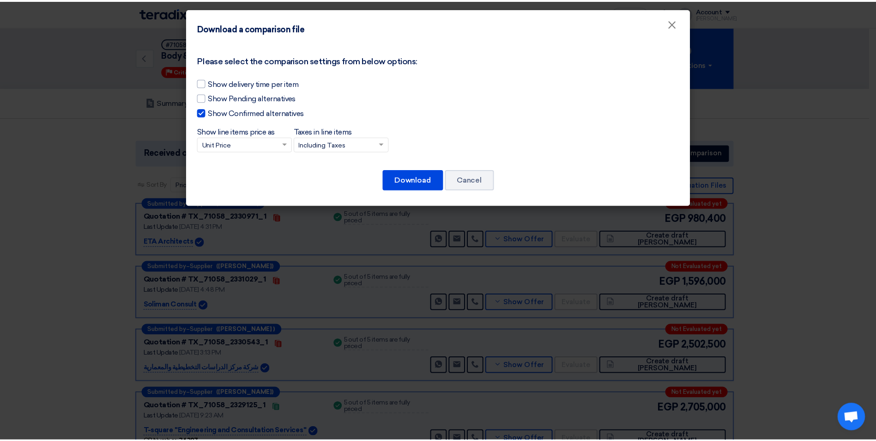
scroll to position [0, 0]
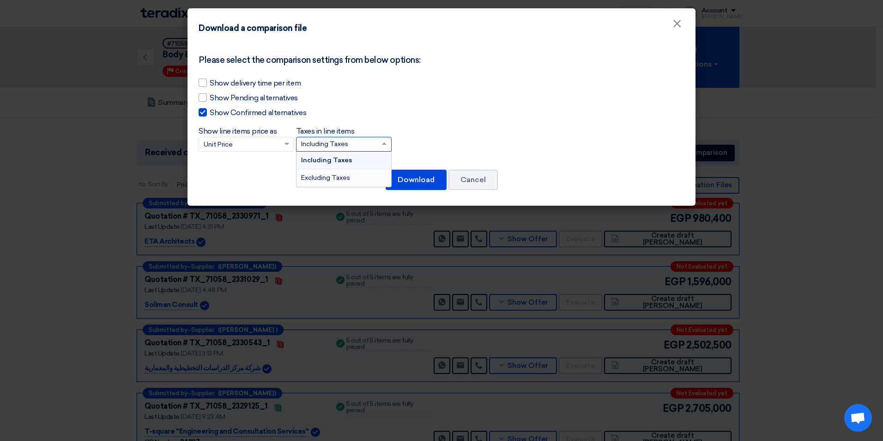
click at [334, 177] on span "Excluding Taxes" at bounding box center [325, 178] width 49 height 8
click at [334, 152] on input "Taxes in line items × Including Taxes Including Taxes Excluding Taxes" at bounding box center [339, 144] width 76 height 15
click at [430, 181] on button "Download" at bounding box center [416, 179] width 61 height 20
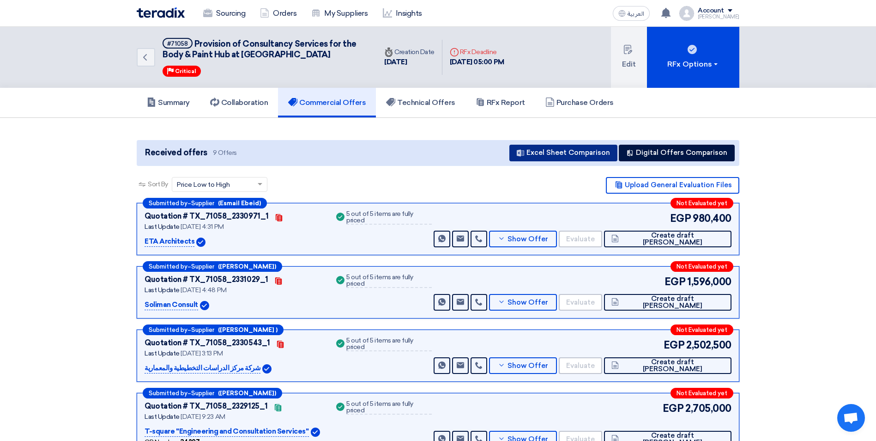
click at [547, 152] on button "Excel Sheet Comparison" at bounding box center [563, 153] width 108 height 17
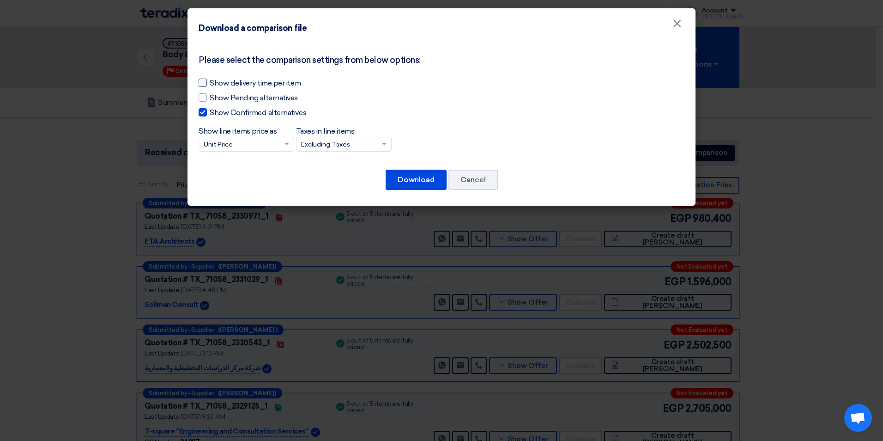
click at [203, 84] on div at bounding box center [203, 82] width 8 height 8
click at [210, 84] on input "Show delivery time per item" at bounding box center [213, 81] width 6 height 6
checkbox input "true"
click at [425, 185] on button "Download" at bounding box center [416, 179] width 61 height 20
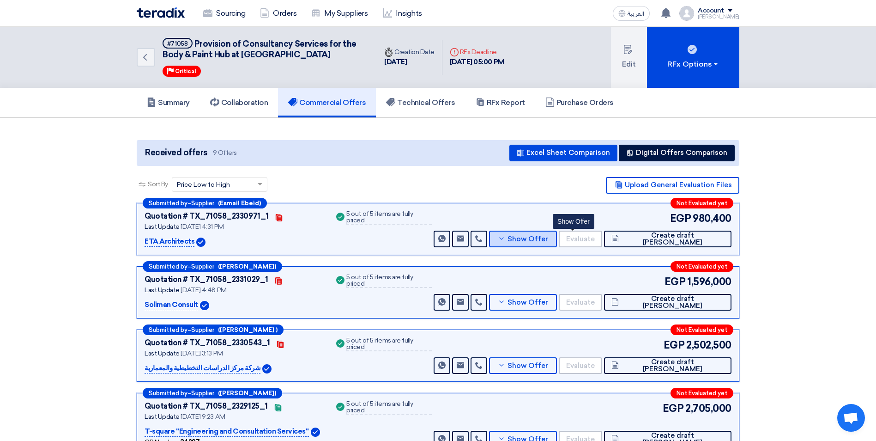
click at [548, 240] on span "Show Offer" at bounding box center [527, 238] width 41 height 7
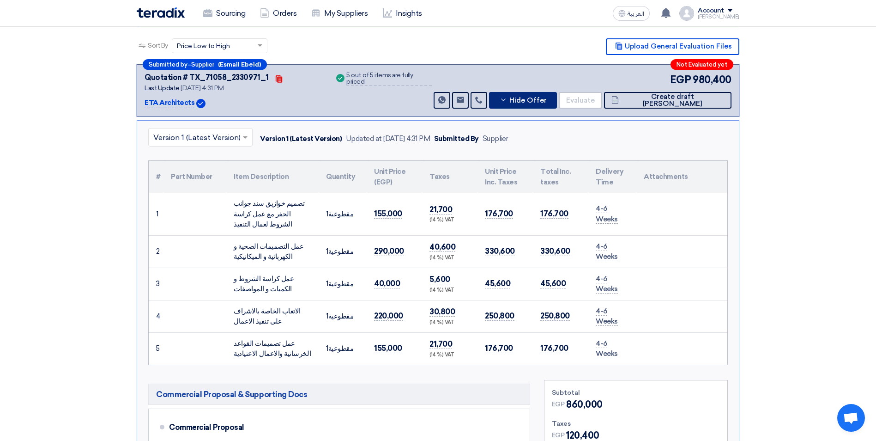
scroll to position [185, 0]
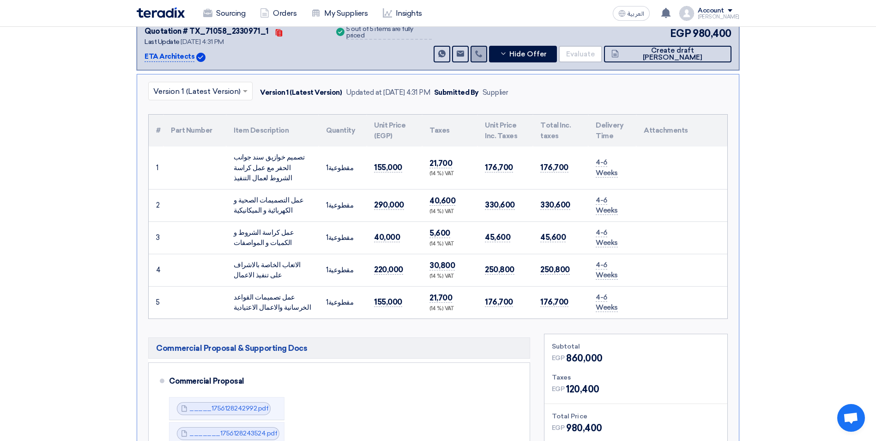
click at [487, 56] on link at bounding box center [479, 54] width 17 height 17
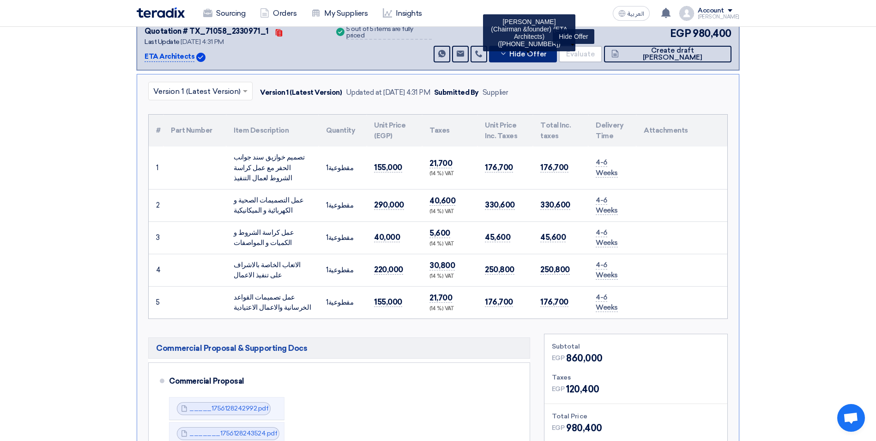
click at [547, 57] on span "Hide Offer" at bounding box center [527, 54] width 37 height 7
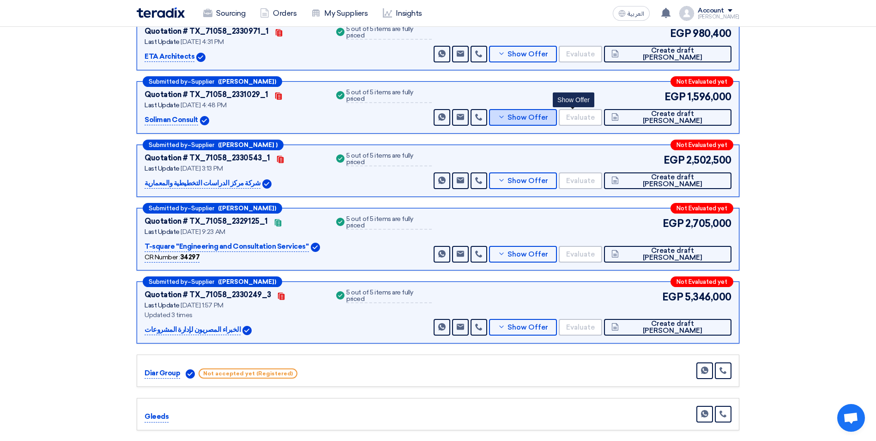
click at [548, 118] on span "Show Offer" at bounding box center [527, 117] width 41 height 7
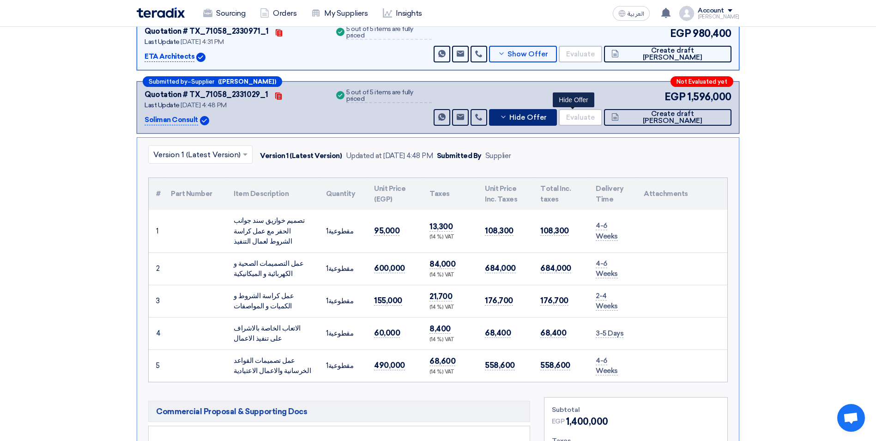
click at [547, 120] on span "Hide Offer" at bounding box center [527, 117] width 37 height 7
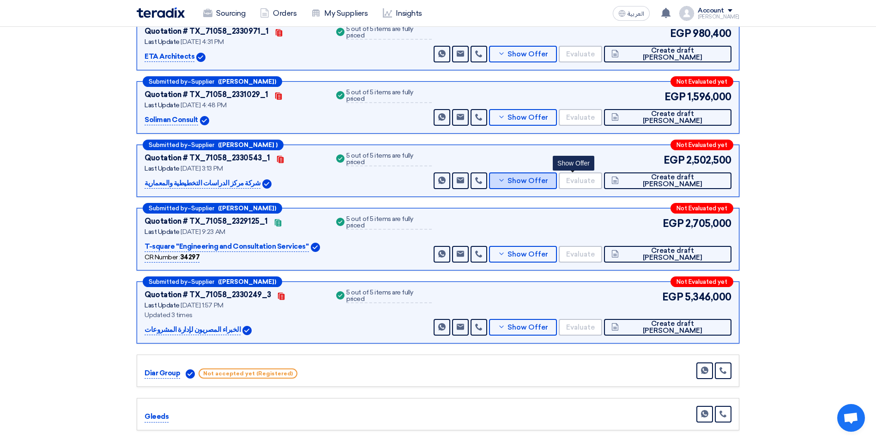
click at [557, 187] on button "Show Offer" at bounding box center [523, 180] width 68 height 17
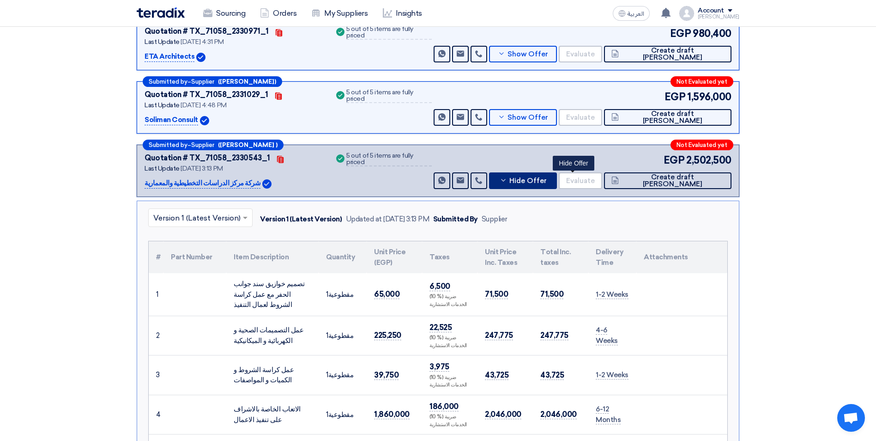
click at [547, 181] on span "Hide Offer" at bounding box center [527, 180] width 37 height 7
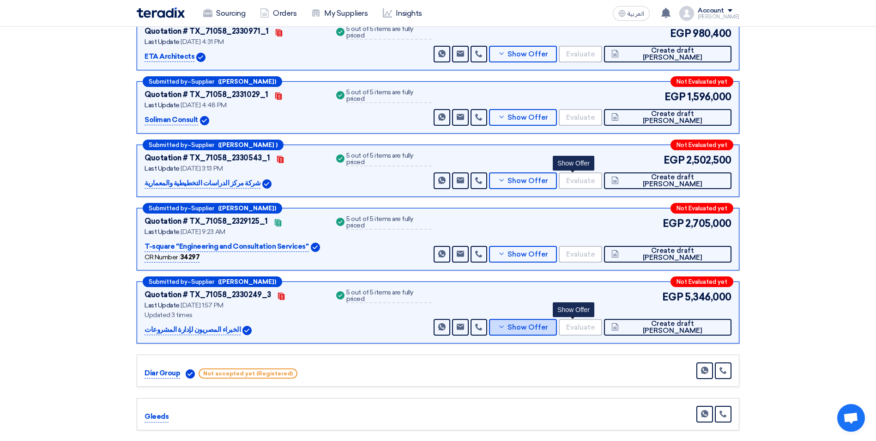
click at [548, 274] on span "Show Offer" at bounding box center [527, 327] width 41 height 7
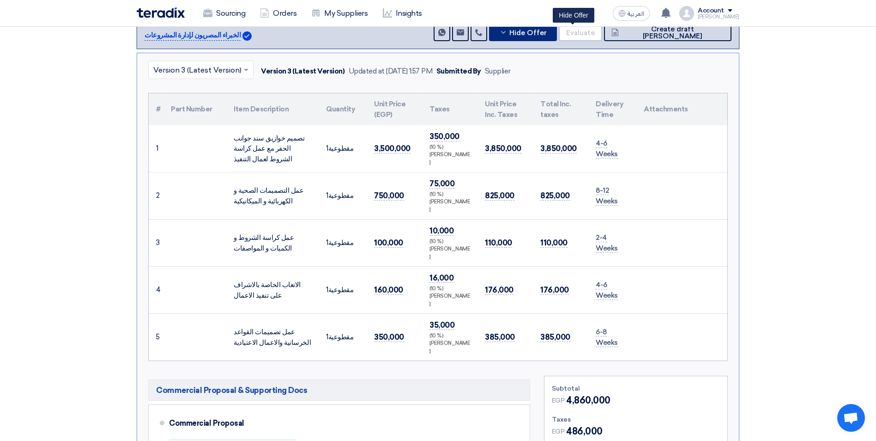
scroll to position [416, 0]
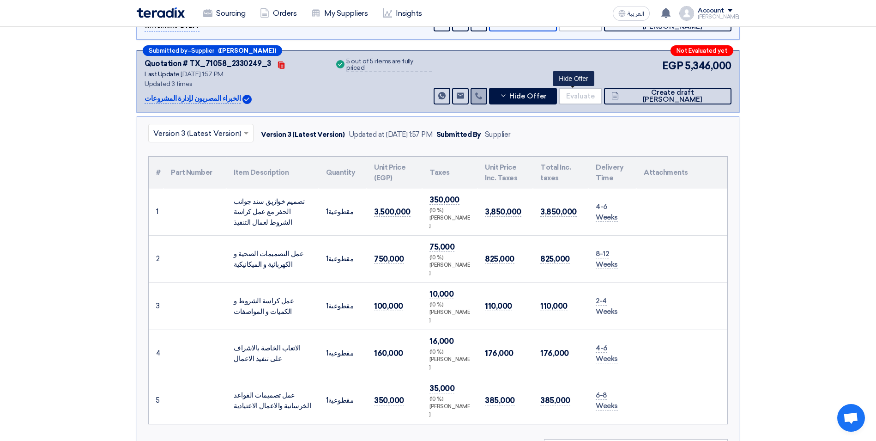
click at [483, 97] on icon at bounding box center [478, 95] width 7 height 7
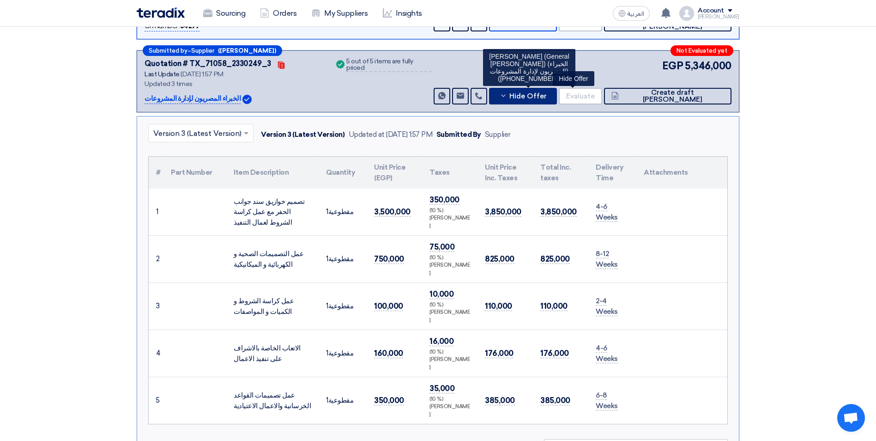
click at [547, 98] on span "Hide Offer" at bounding box center [527, 96] width 37 height 7
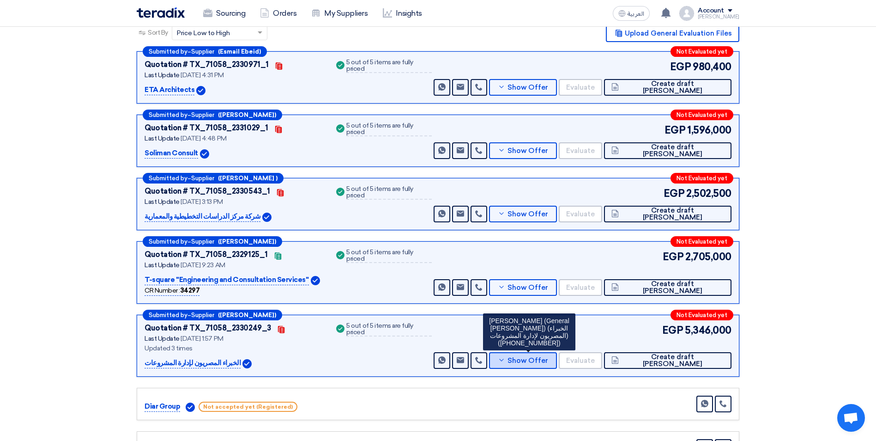
scroll to position [139, 0]
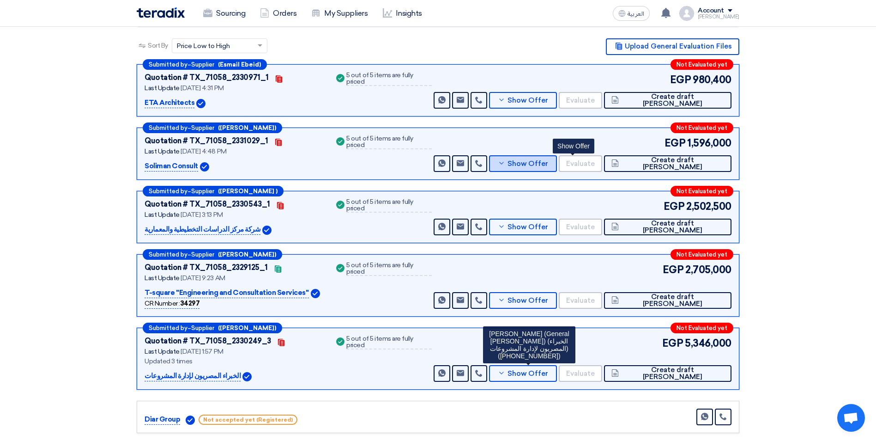
click at [548, 162] on span "Show Offer" at bounding box center [527, 163] width 41 height 7
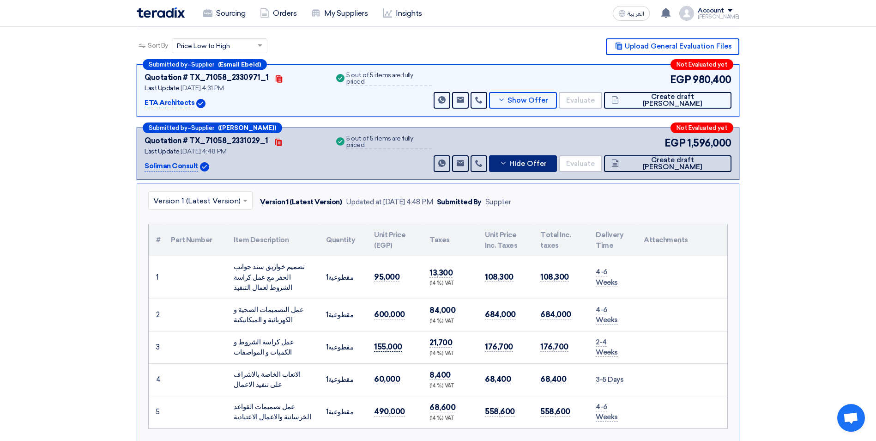
scroll to position [185, 0]
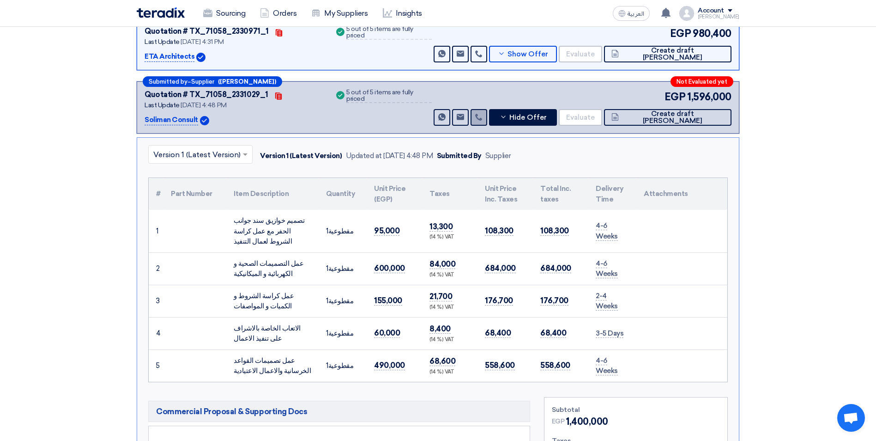
click at [487, 115] on link at bounding box center [479, 117] width 17 height 17
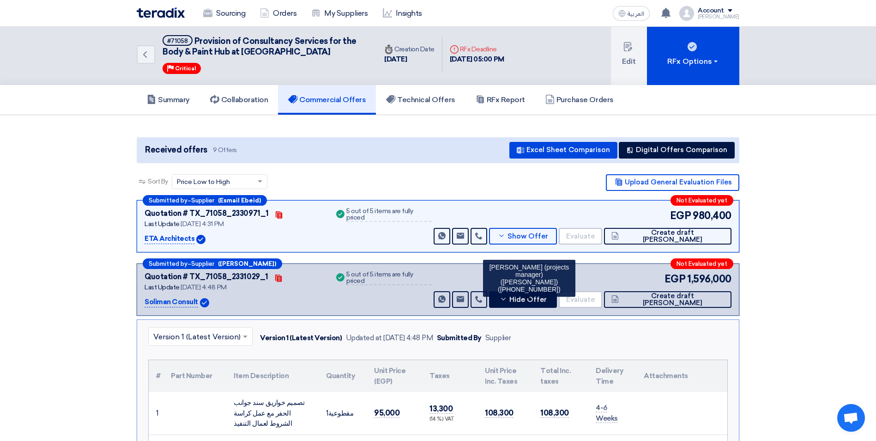
scroll to position [46, 0]
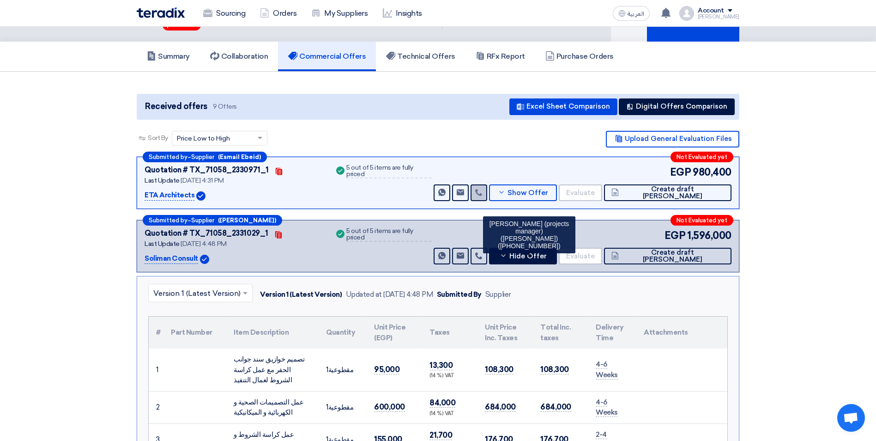
click at [487, 196] on link at bounding box center [479, 192] width 17 height 17
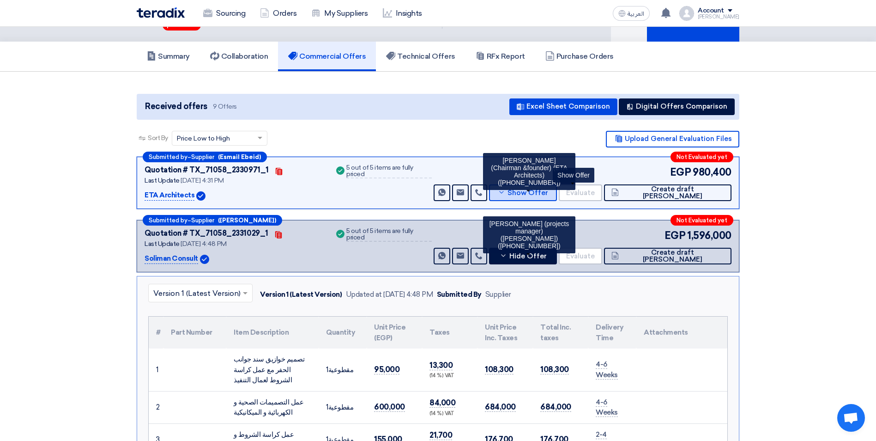
click at [548, 193] on span "Show Offer" at bounding box center [527, 192] width 41 height 7
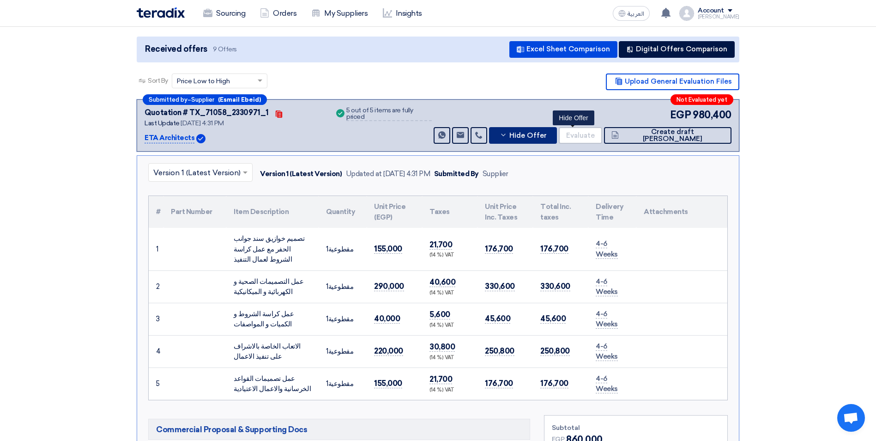
scroll to position [139, 0]
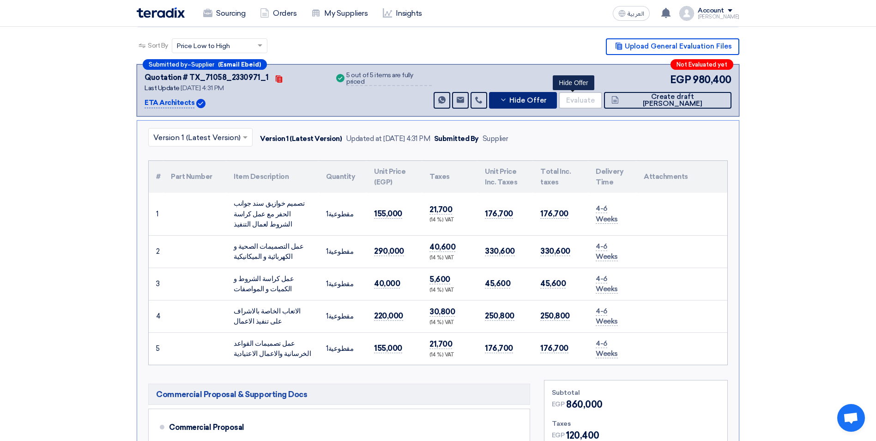
click at [557, 105] on button "Hide Offer" at bounding box center [523, 100] width 68 height 17
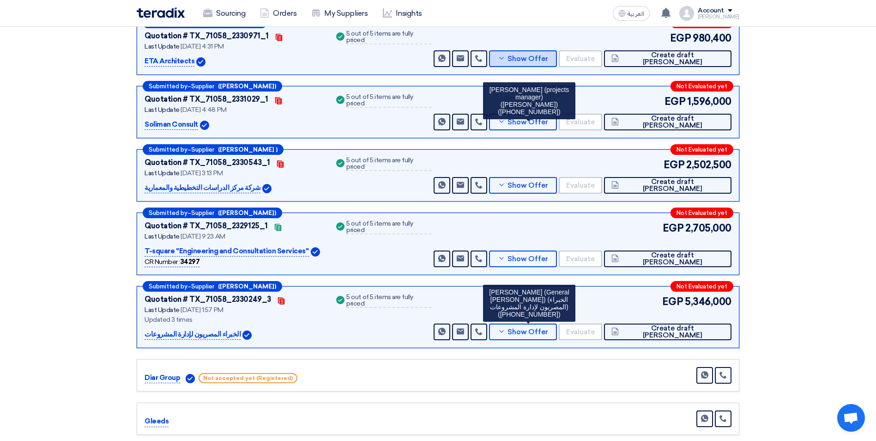
scroll to position [231, 0]
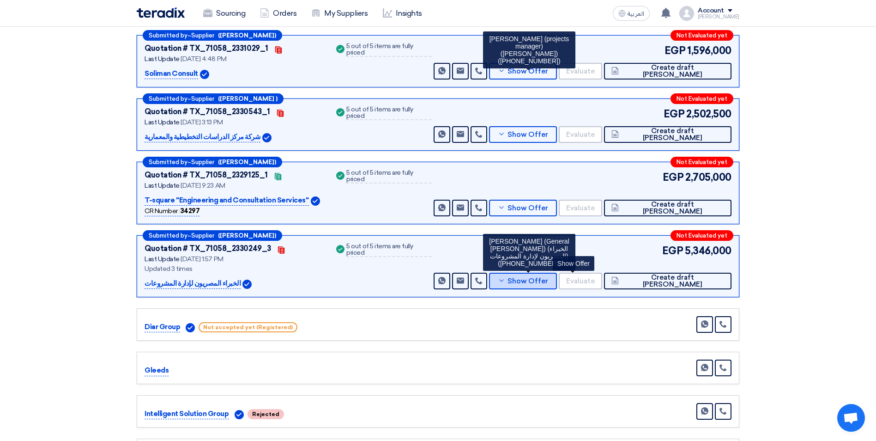
click at [548, 274] on span "Show Offer" at bounding box center [527, 281] width 41 height 7
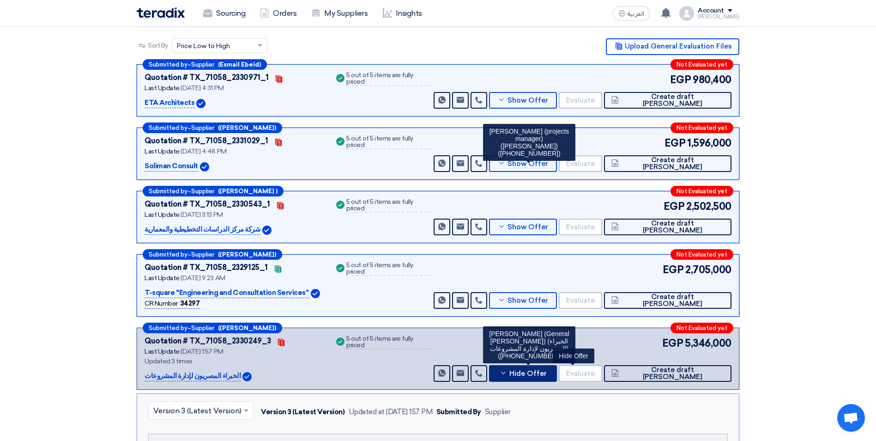
scroll to position [0, 0]
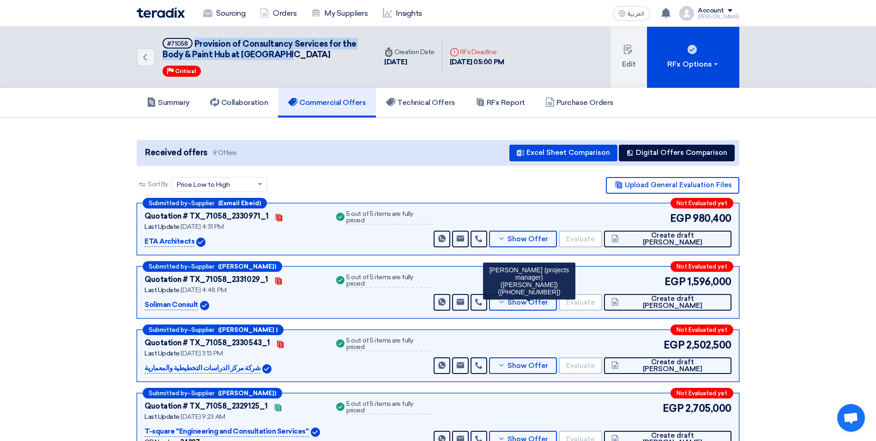
drag, startPoint x: 290, startPoint y: 54, endPoint x: 196, endPoint y: 41, distance: 94.2
click at [196, 41] on h5 "#71058 Provision of Consultancy Services for the Body & Paint Hub at [GEOGRAPHI…" at bounding box center [264, 49] width 203 height 23
copy span "Provision of Consultancy Services for the Body & Paint Hub at [GEOGRAPHIC_DATA]"
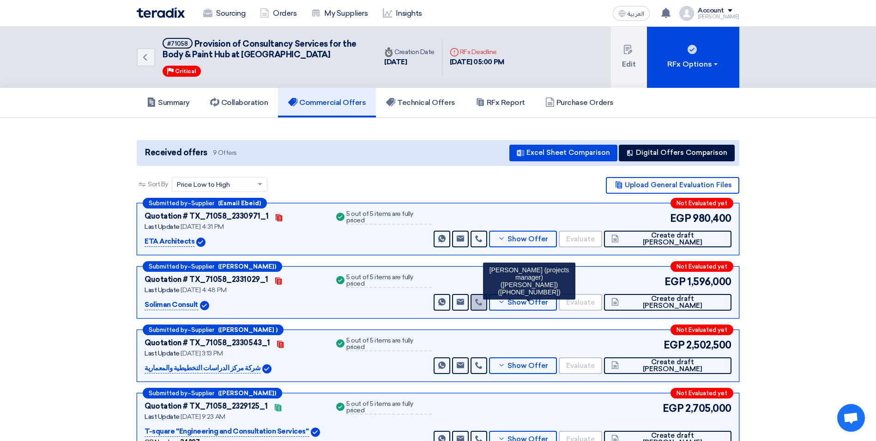
click at [482, 274] on use at bounding box center [478, 301] width 7 height 7
